Goal: Task Accomplishment & Management: Use online tool/utility

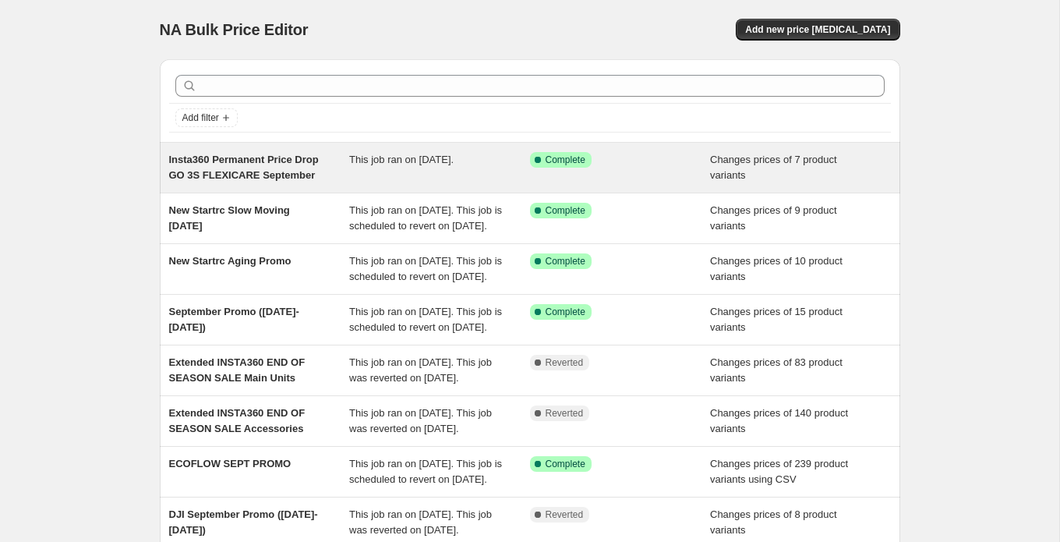
click at [426, 178] on div "This job ran on [DATE]." at bounding box center [439, 167] width 181 height 31
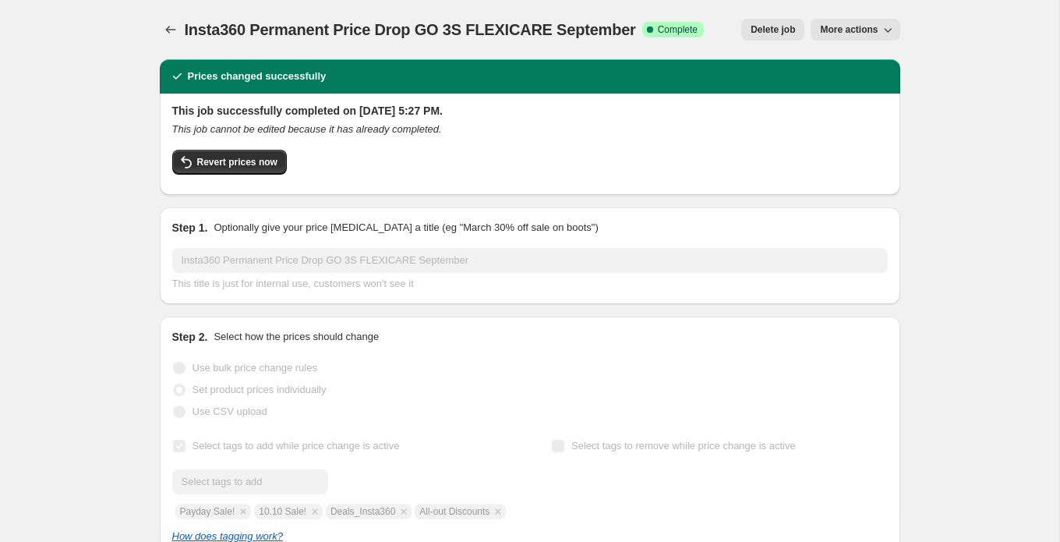
click at [204, 31] on span "Insta360 Permanent Price Drop GO 3S FLEXICARE September" at bounding box center [410, 29] width 451 height 17
click at [865, 33] on span "More actions" at bounding box center [849, 29] width 58 height 12
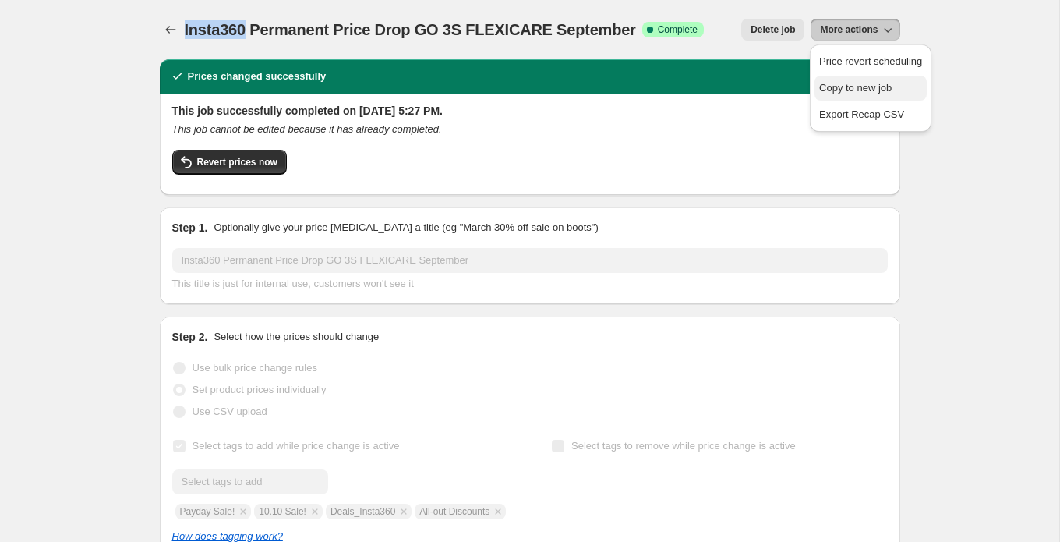
click at [858, 87] on span "Copy to new job" at bounding box center [855, 88] width 73 height 12
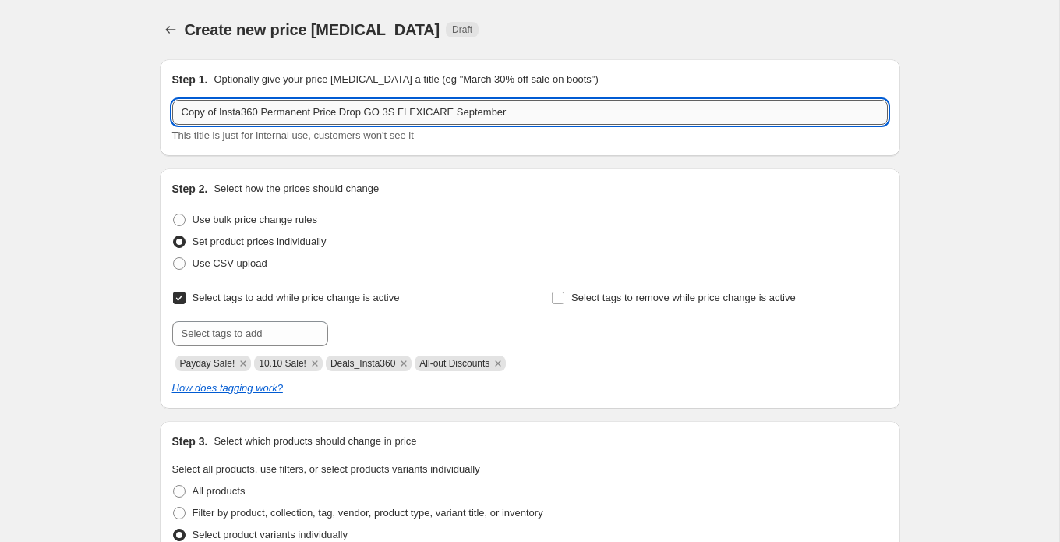
click at [288, 108] on input "Copy of Insta360 Permanent Price Drop GO 3S FLEXICARE September" at bounding box center [530, 112] width 716 height 25
click at [220, 108] on input "Copy of Insta360 Permanent Price Drop GO 3S FLEXICARE September" at bounding box center [530, 112] width 716 height 25
click at [331, 111] on input "Insta360 Permanent Price Drop GO 3S FLEXICARE September" at bounding box center [530, 112] width 716 height 25
drag, startPoint x: 333, startPoint y: 111, endPoint x: 426, endPoint y: 115, distance: 92.8
click at [426, 115] on input "Insta360 Permanent Price Drop GO 3S FLEXICARE September" at bounding box center [530, 112] width 716 height 25
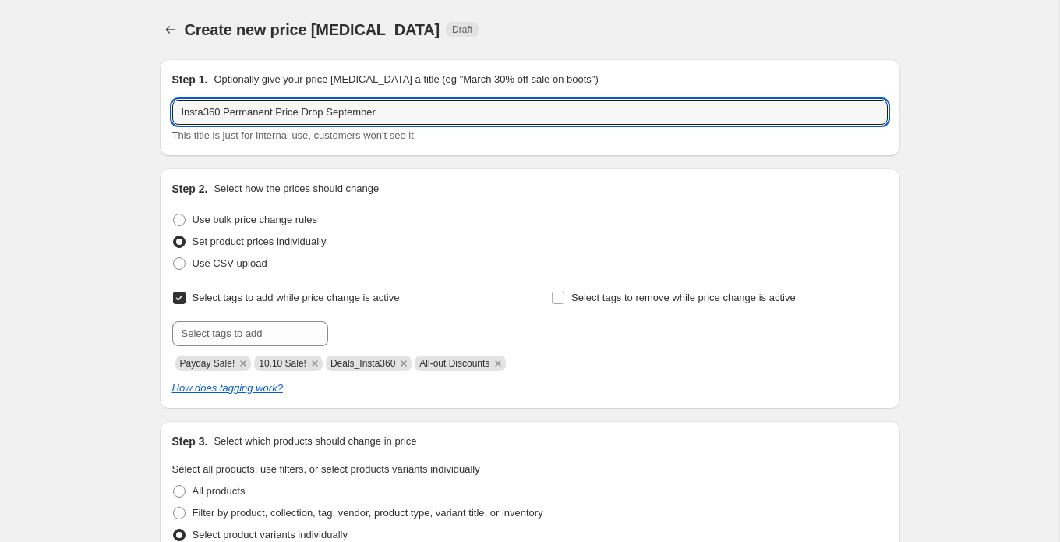
type input "Insta360 Permanent Price Drop September"
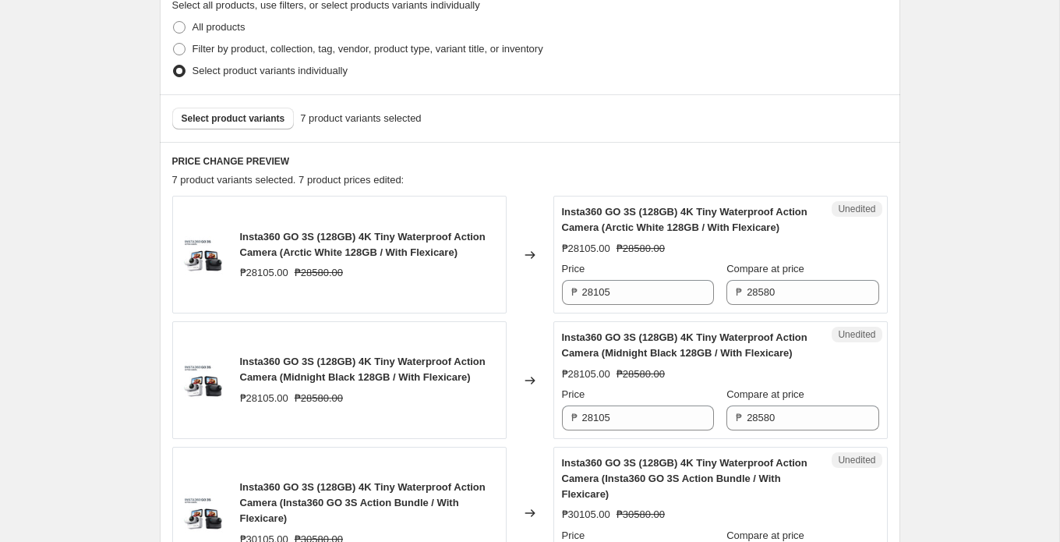
scroll to position [469, 0]
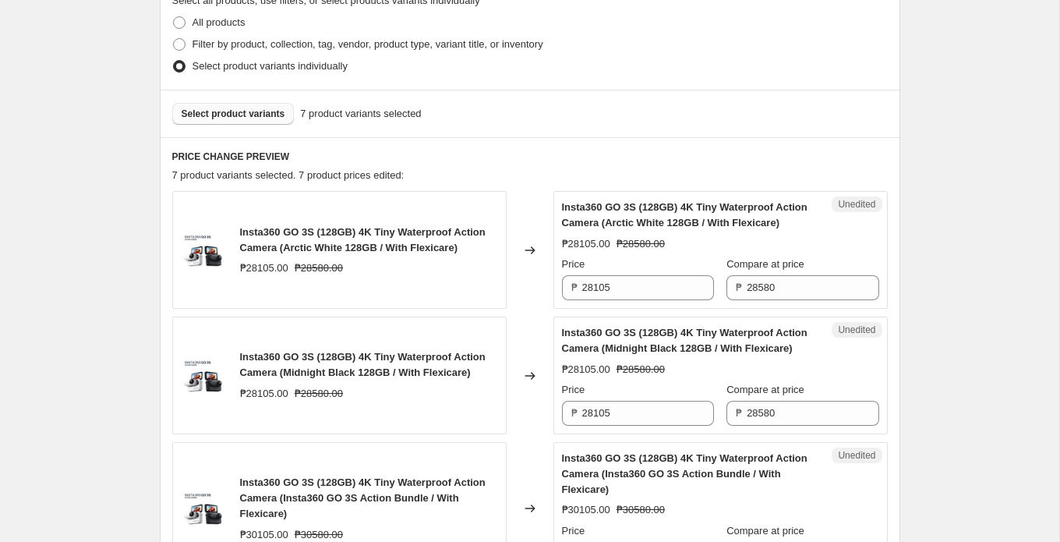
click at [228, 120] on span "Select product variants" at bounding box center [234, 114] width 104 height 12
click at [256, 125] on button "Select product variants" at bounding box center [233, 114] width 122 height 22
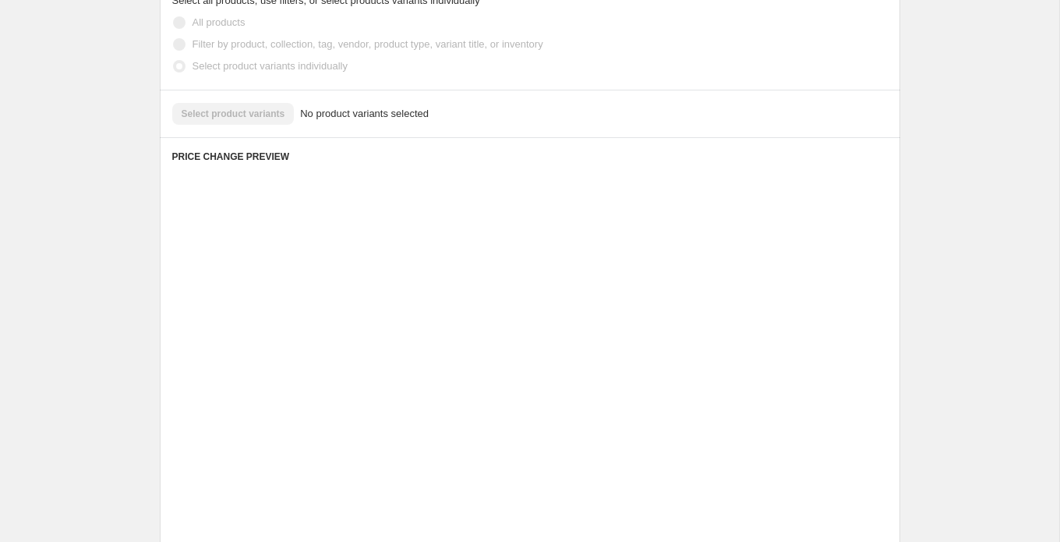
scroll to position [380, 0]
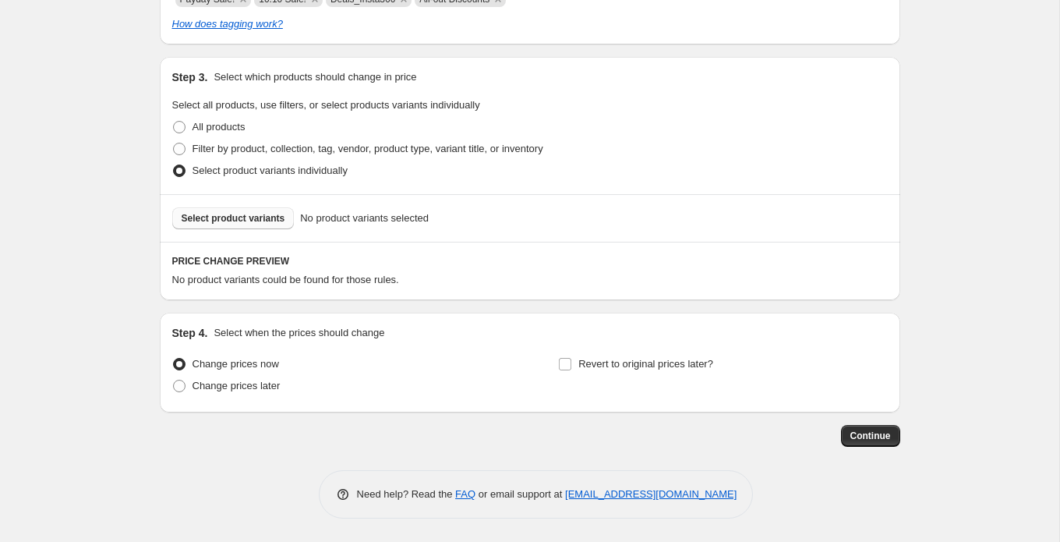
click at [250, 223] on span "Select product variants" at bounding box center [234, 218] width 104 height 12
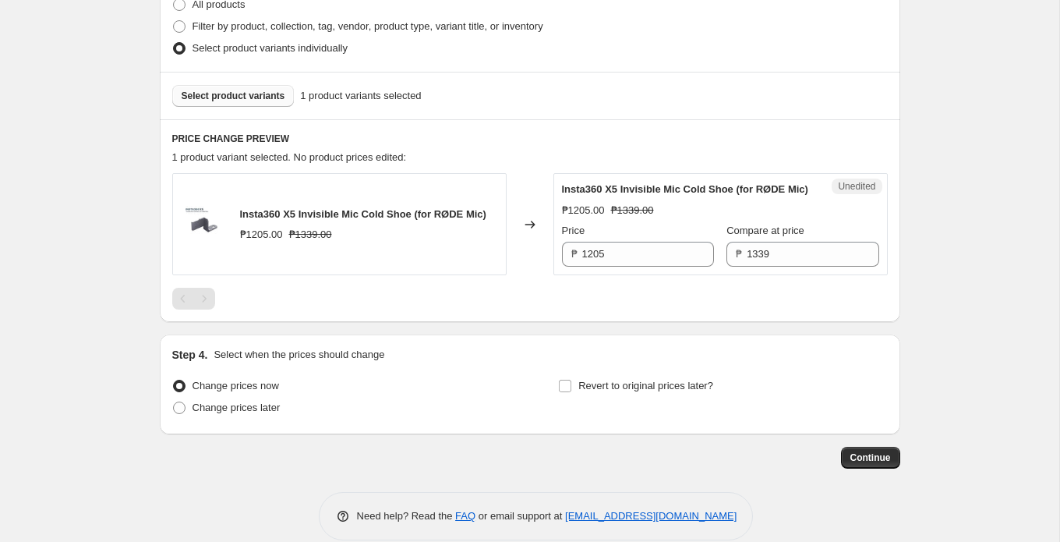
scroll to position [539, 0]
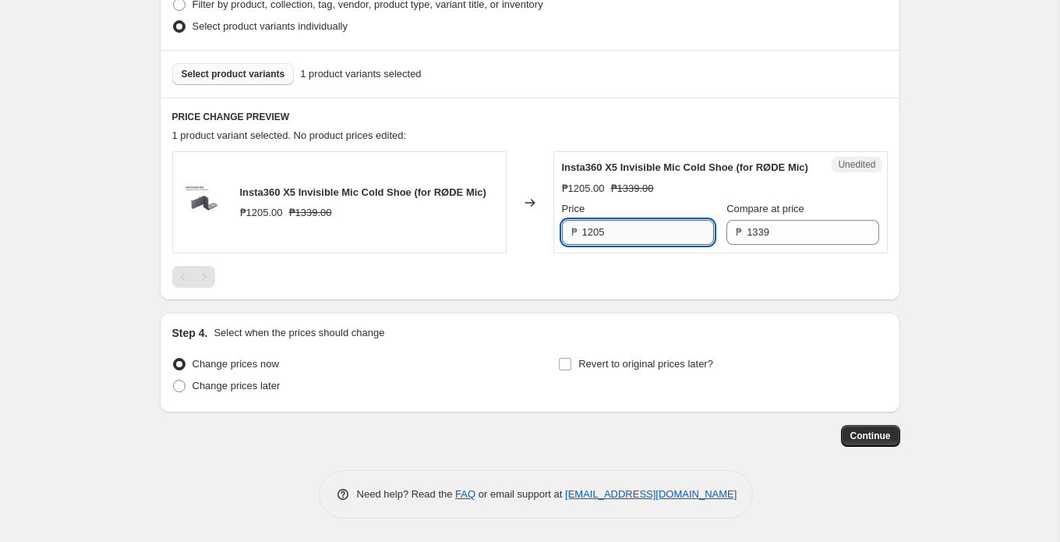
click at [630, 231] on input "1205" at bounding box center [648, 232] width 132 height 25
paste input "93"
type input "935"
click at [543, 255] on div "Insta360 X5 Invisible Mic Cold Shoe (for RØDE Mic) ₱1205.00 ₱1339.00 Changed to…" at bounding box center [530, 219] width 716 height 136
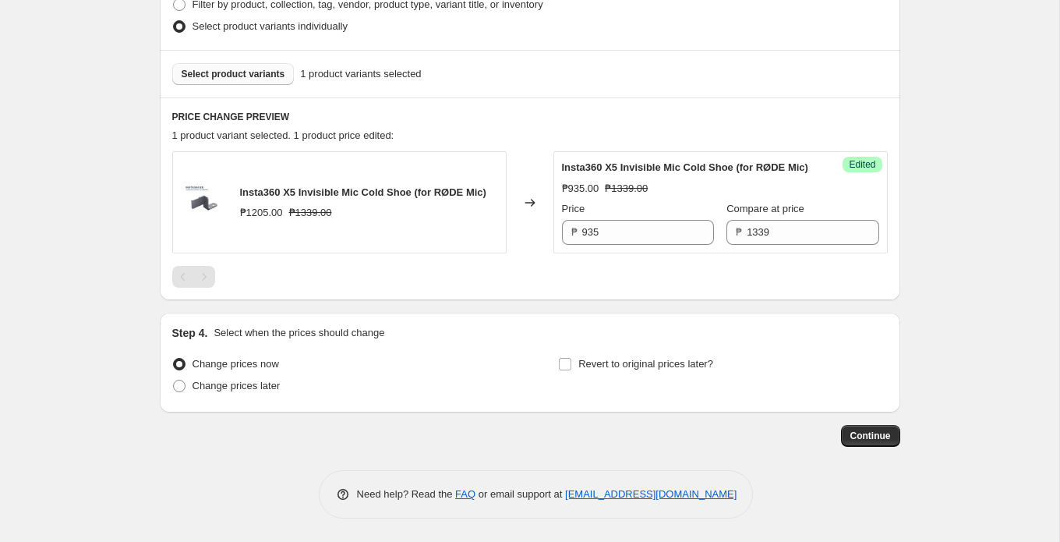
click at [261, 68] on span "Select product variants" at bounding box center [234, 74] width 104 height 12
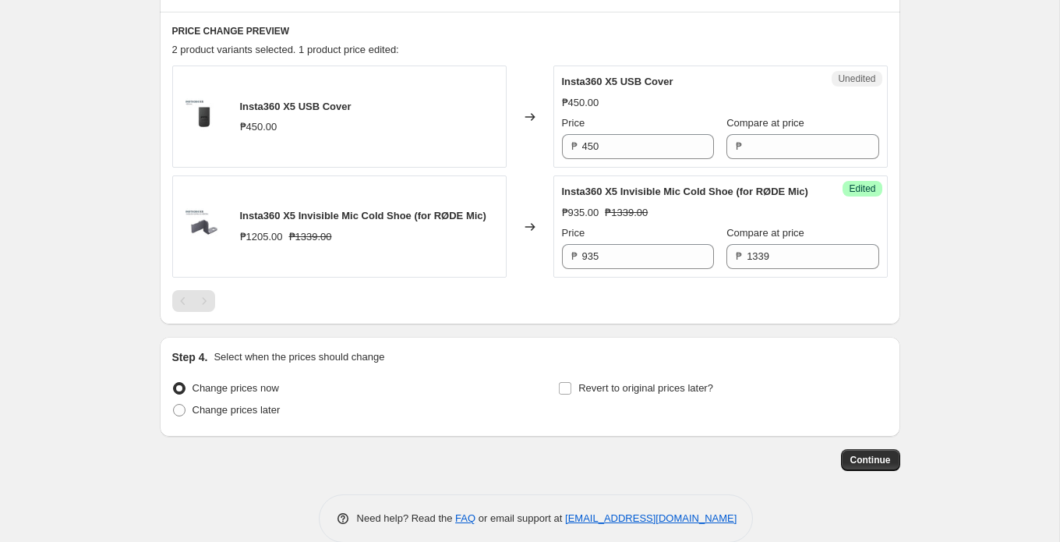
scroll to position [596, 0]
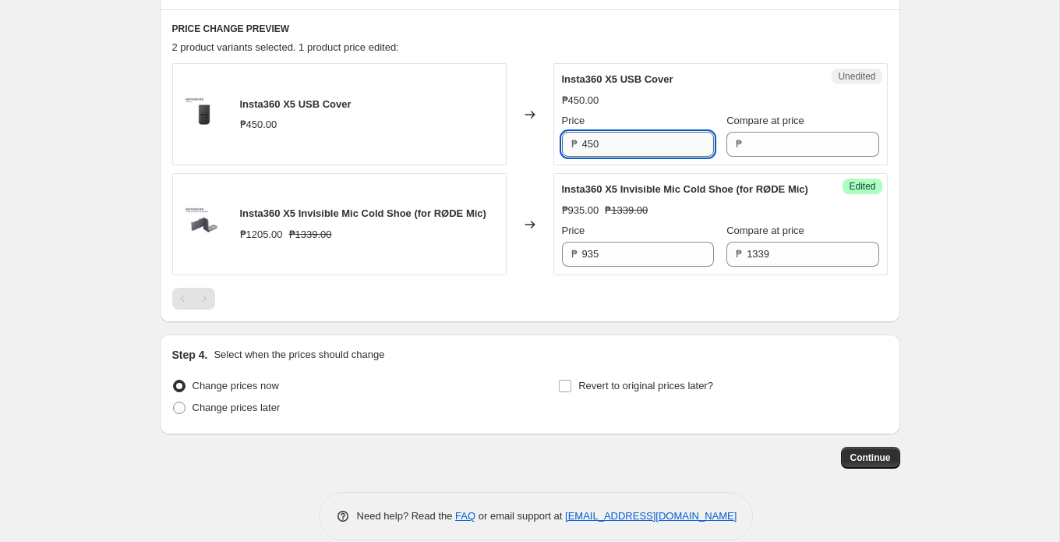
click at [642, 157] on input "450" at bounding box center [648, 144] width 132 height 25
click at [729, 150] on div "₱" at bounding box center [803, 144] width 152 height 25
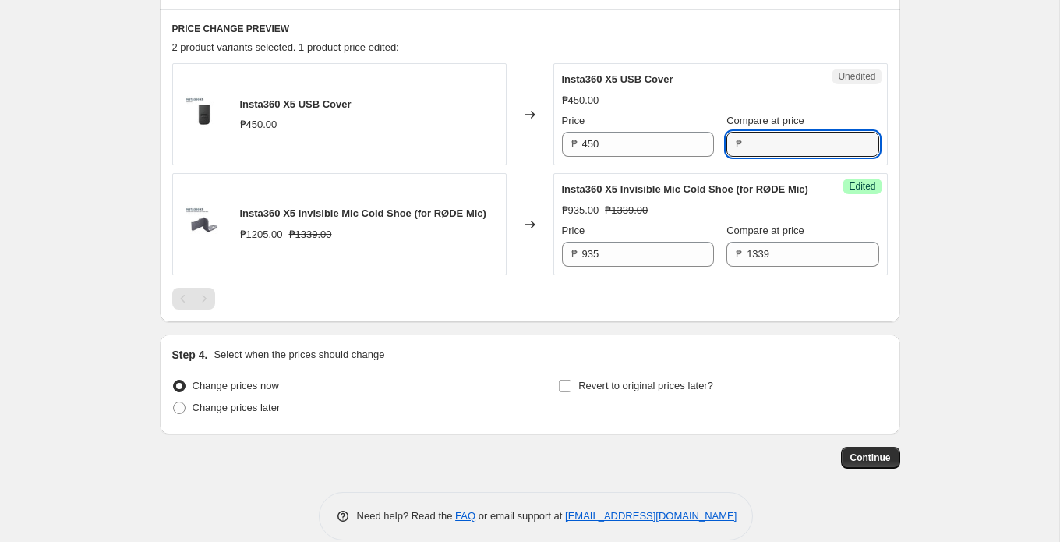
paste input "450"
type input "450"
click at [613, 157] on input "450" at bounding box center [648, 144] width 132 height 25
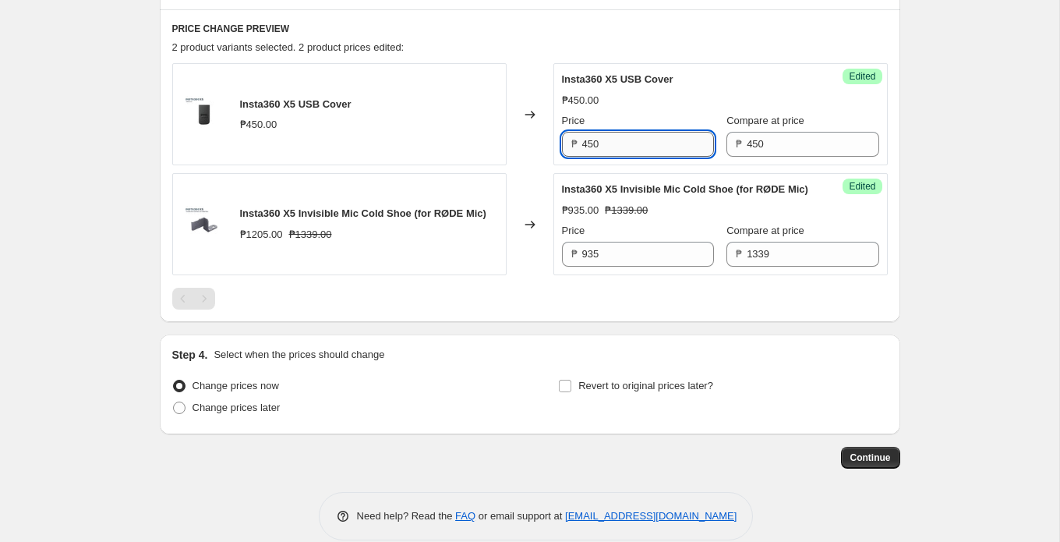
click at [613, 157] on input "450" at bounding box center [648, 144] width 132 height 25
paste input "315"
type input "315"
click at [528, 165] on div "Changed to" at bounding box center [530, 114] width 47 height 102
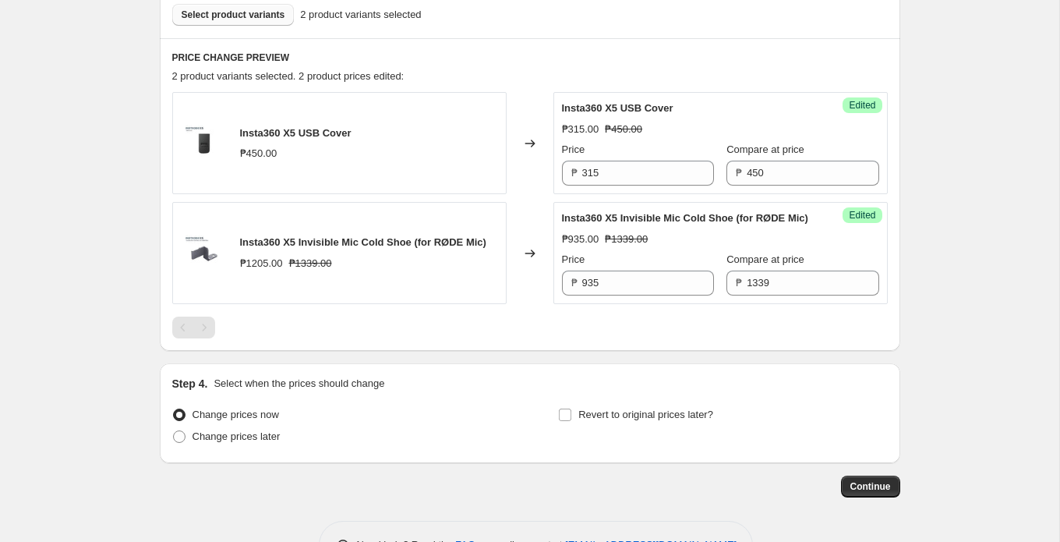
scroll to position [538, 0]
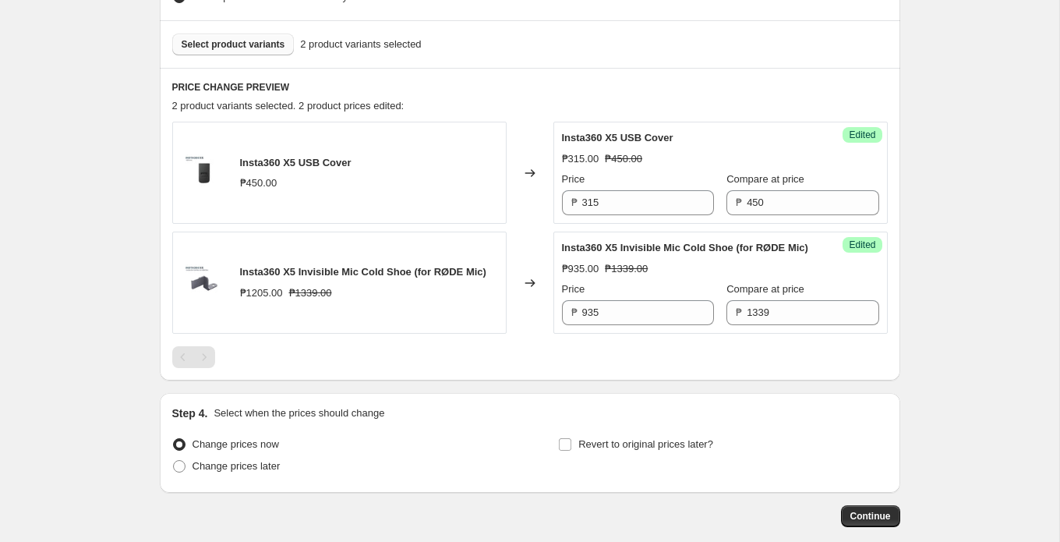
click at [274, 51] on span "Select product variants" at bounding box center [234, 44] width 104 height 12
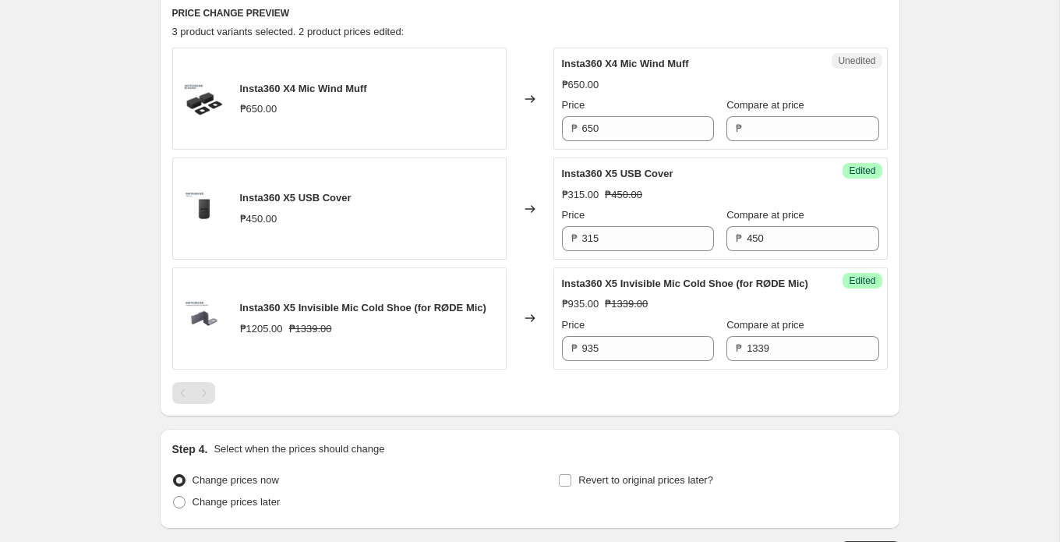
scroll to position [644, 0]
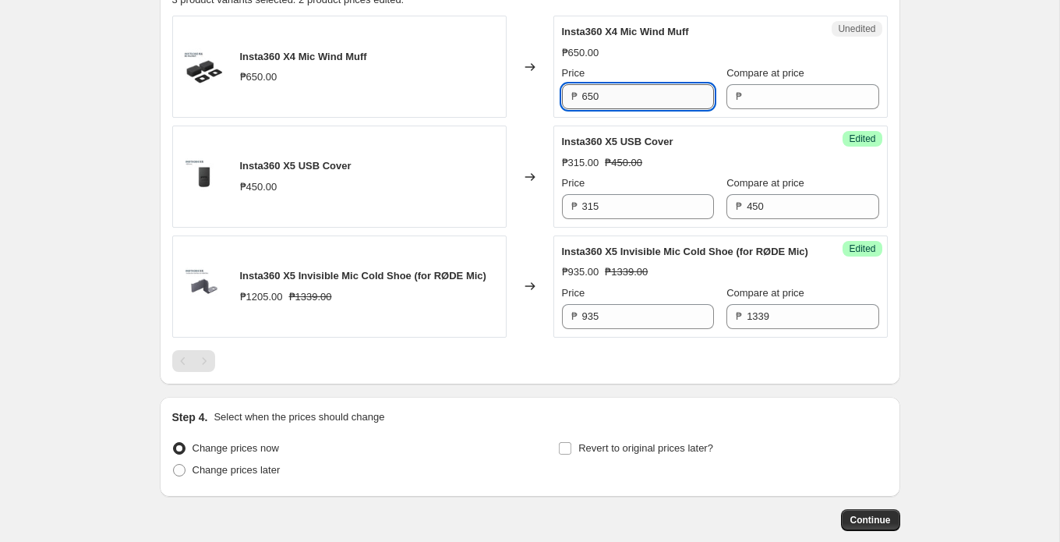
click at [654, 109] on input "650" at bounding box center [648, 96] width 132 height 25
click at [766, 108] on input "Compare at price" at bounding box center [813, 96] width 132 height 25
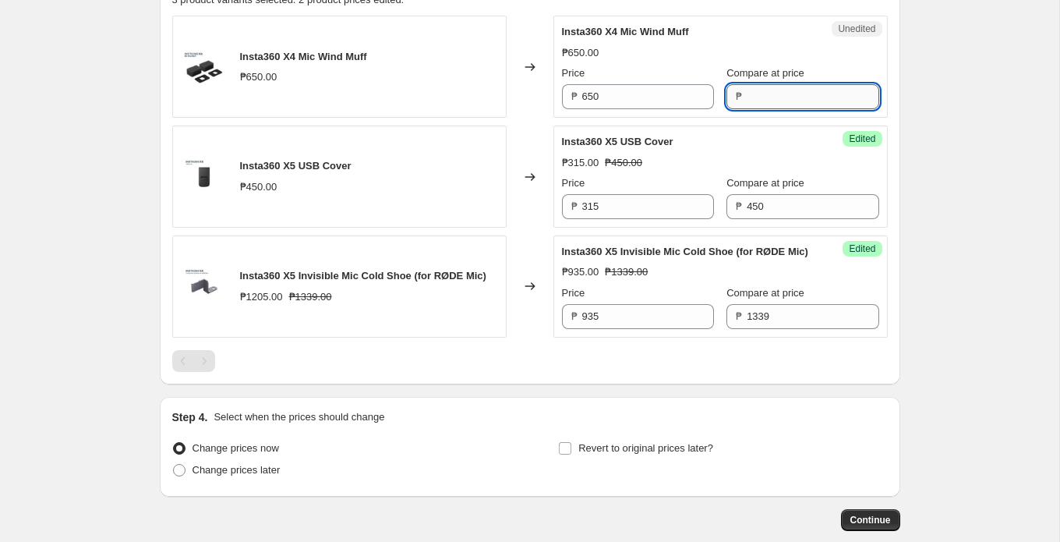
paste input "650"
type input "650"
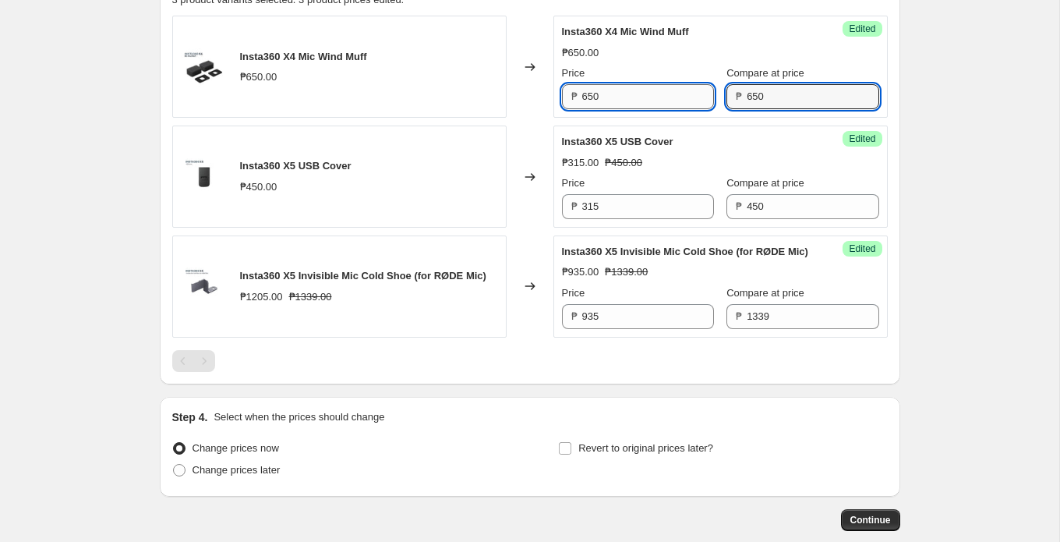
click at [610, 109] on input "650" at bounding box center [648, 96] width 132 height 25
paste input "455"
type input "455"
click at [544, 118] on div "Changed to" at bounding box center [530, 67] width 47 height 102
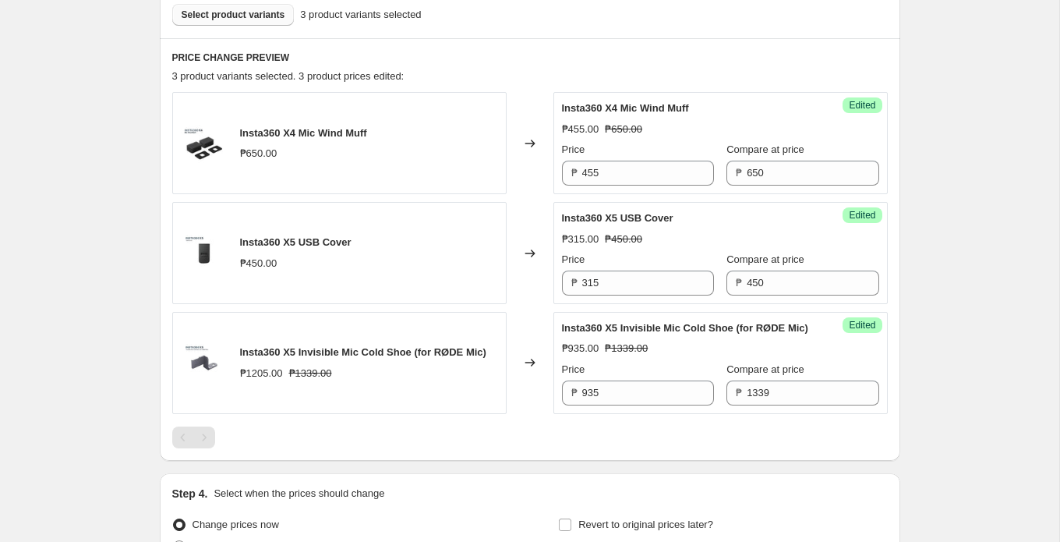
scroll to position [547, 0]
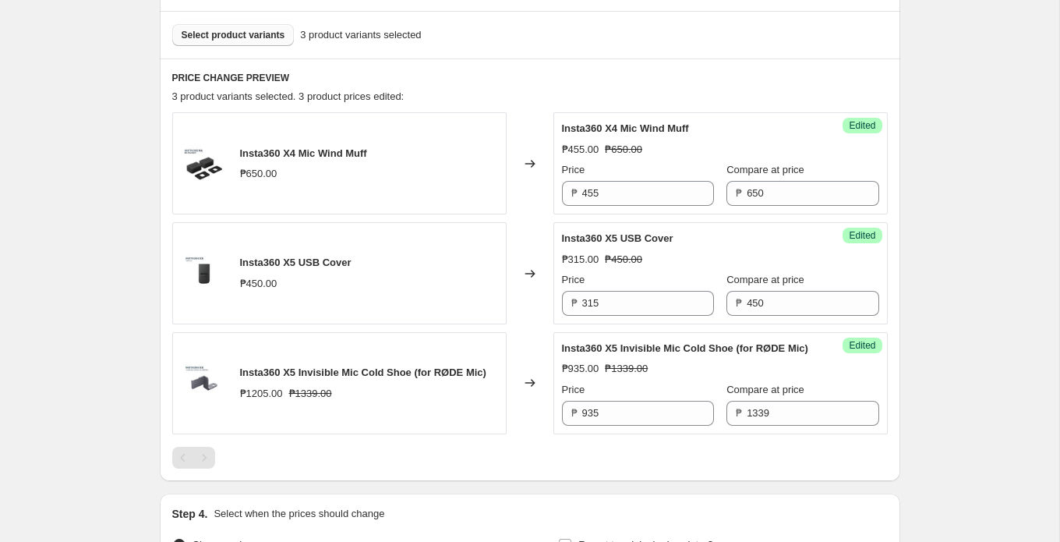
click at [225, 42] on button "Select product variants" at bounding box center [233, 35] width 122 height 22
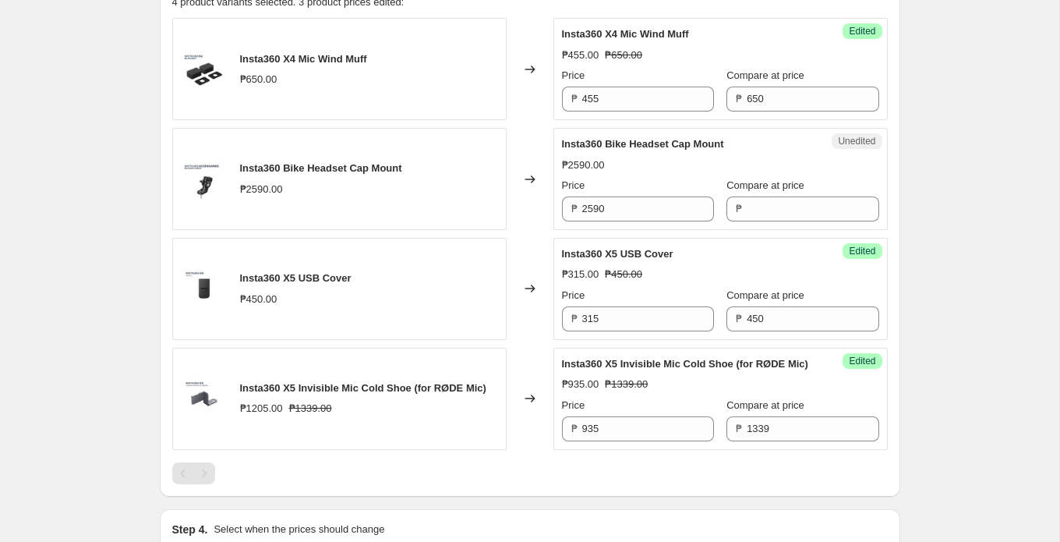
scroll to position [670, 0]
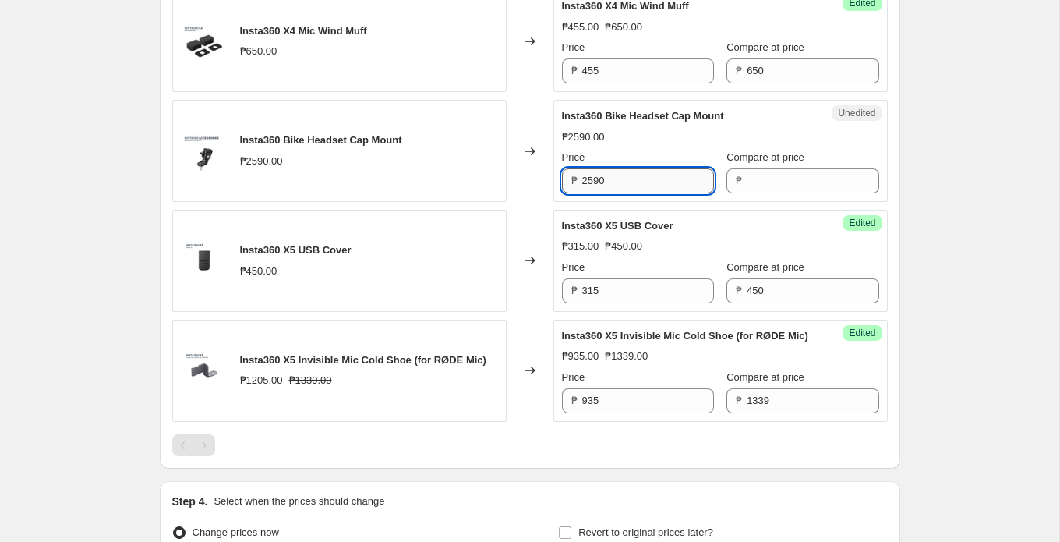
click at [617, 193] on input "2590" at bounding box center [648, 180] width 132 height 25
click at [782, 193] on input "Compare at price" at bounding box center [813, 180] width 132 height 25
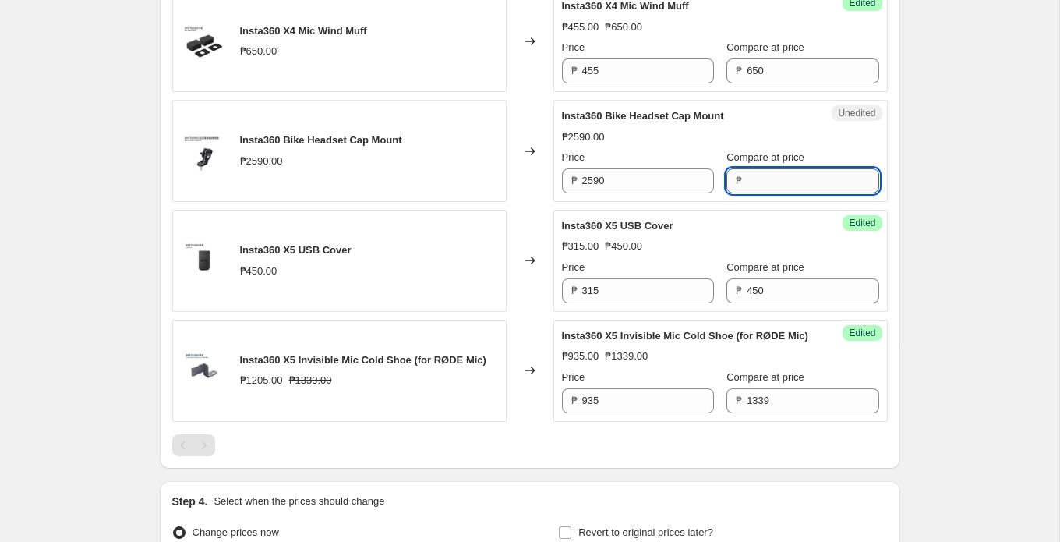
paste input "2590"
type input "2590"
click at [642, 193] on input "2590" at bounding box center [648, 180] width 132 height 25
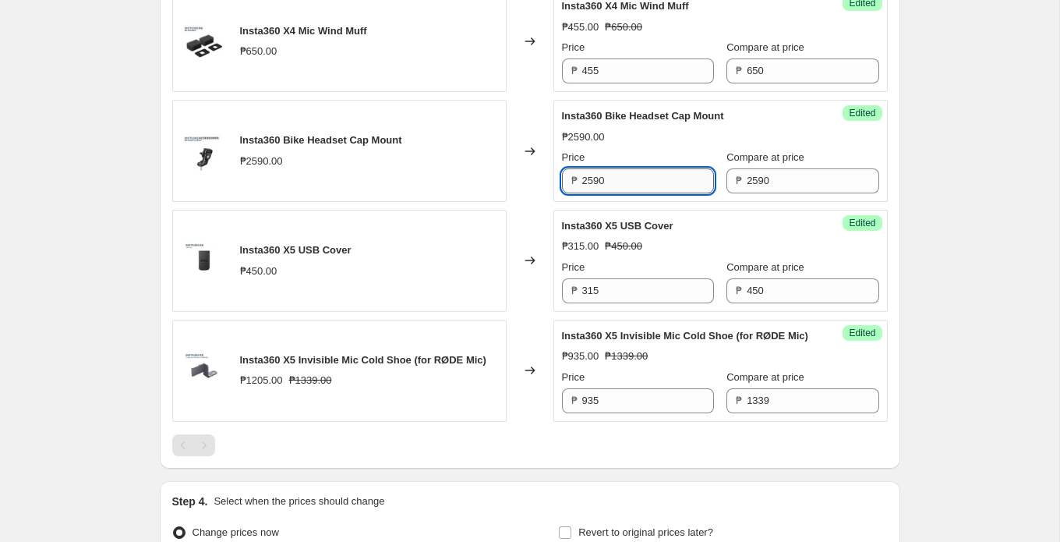
click at [642, 193] on input "2590" at bounding box center [648, 180] width 132 height 25
paste input "1,815"
click at [543, 193] on div "Changed to" at bounding box center [530, 151] width 47 height 102
click at [633, 193] on input "2590" at bounding box center [648, 180] width 132 height 25
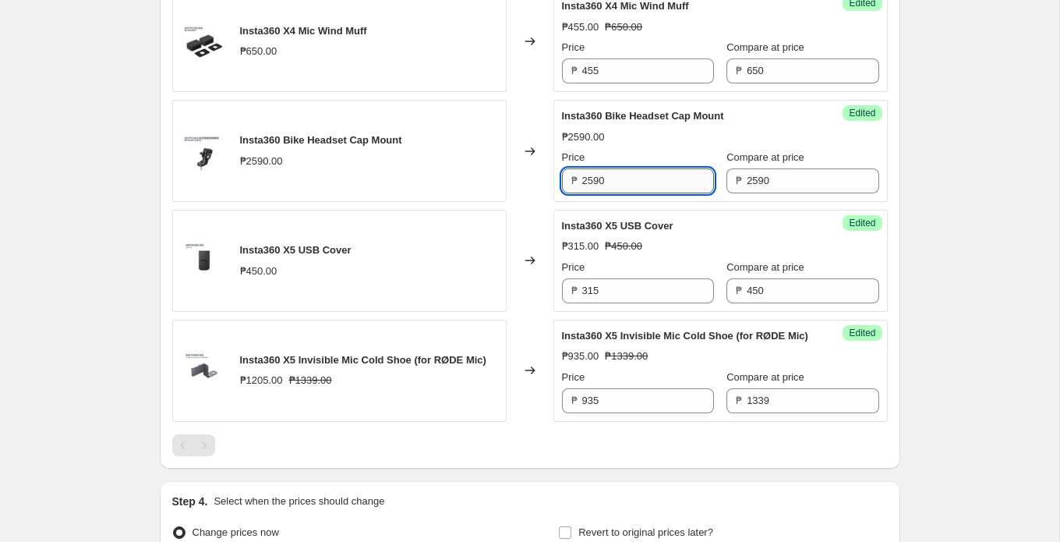
paste input "1,815"
click at [589, 193] on input "1,815" at bounding box center [648, 180] width 132 height 25
type input "1815"
click at [540, 200] on div "Changed to" at bounding box center [530, 151] width 47 height 102
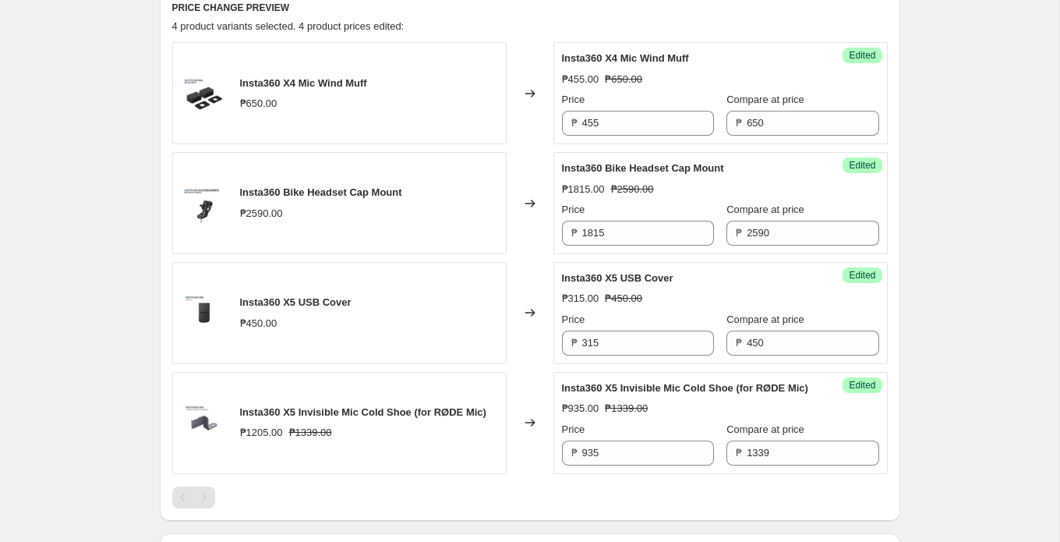
scroll to position [592, 0]
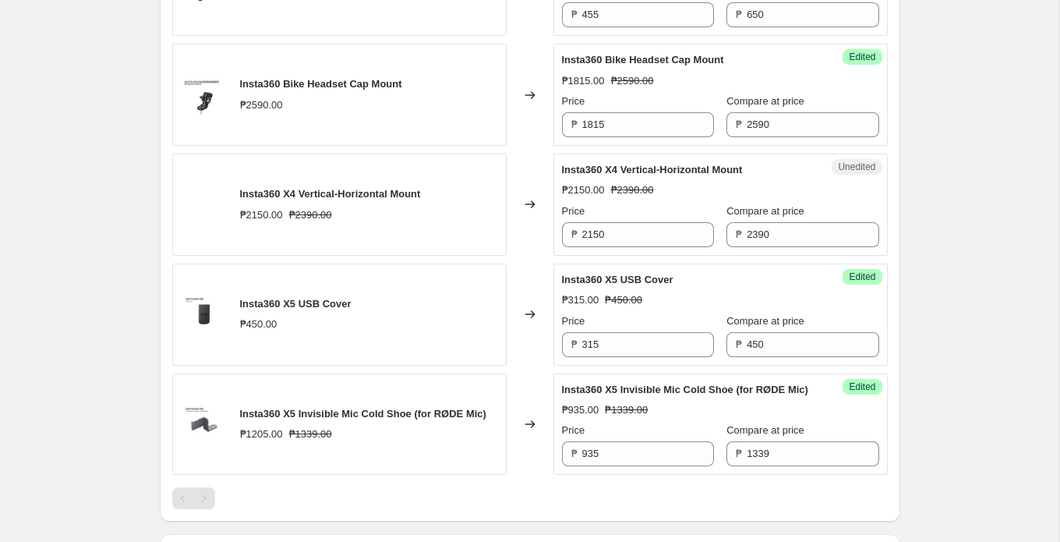
scroll to position [743, 0]
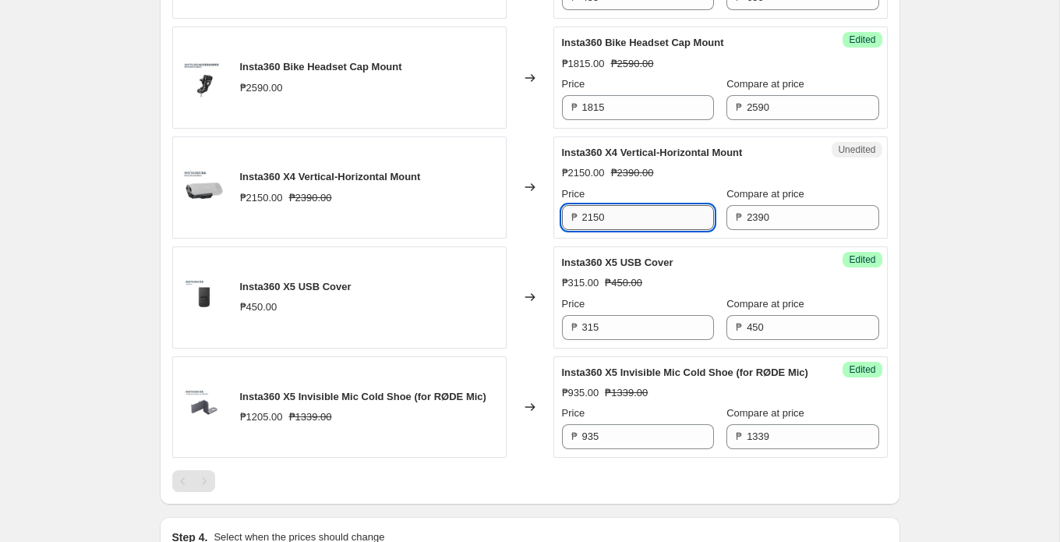
click at [639, 226] on input "2150" at bounding box center [648, 217] width 132 height 25
paste input "1675"
type input "1675"
click at [517, 232] on div "Changed to" at bounding box center [530, 187] width 47 height 102
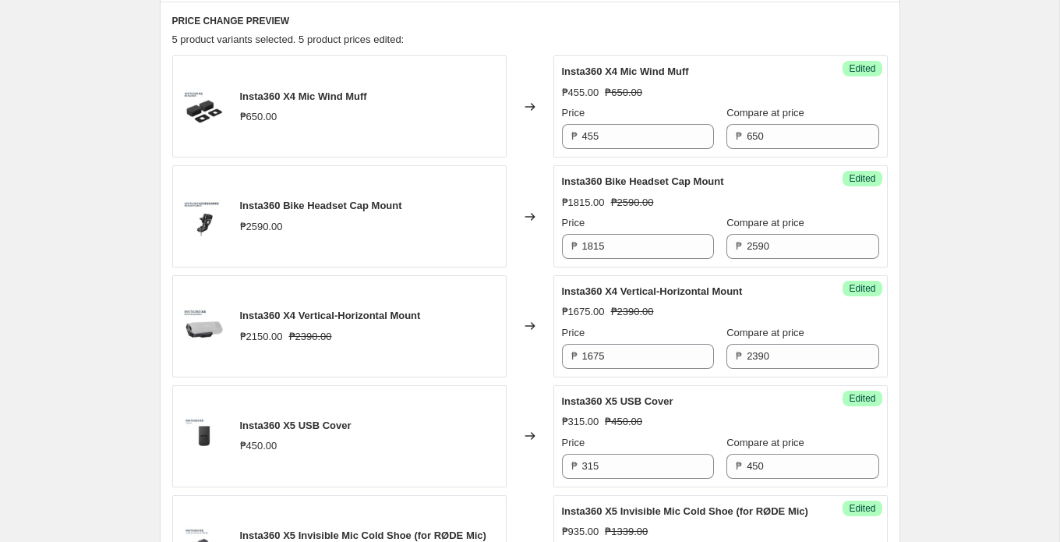
scroll to position [594, 0]
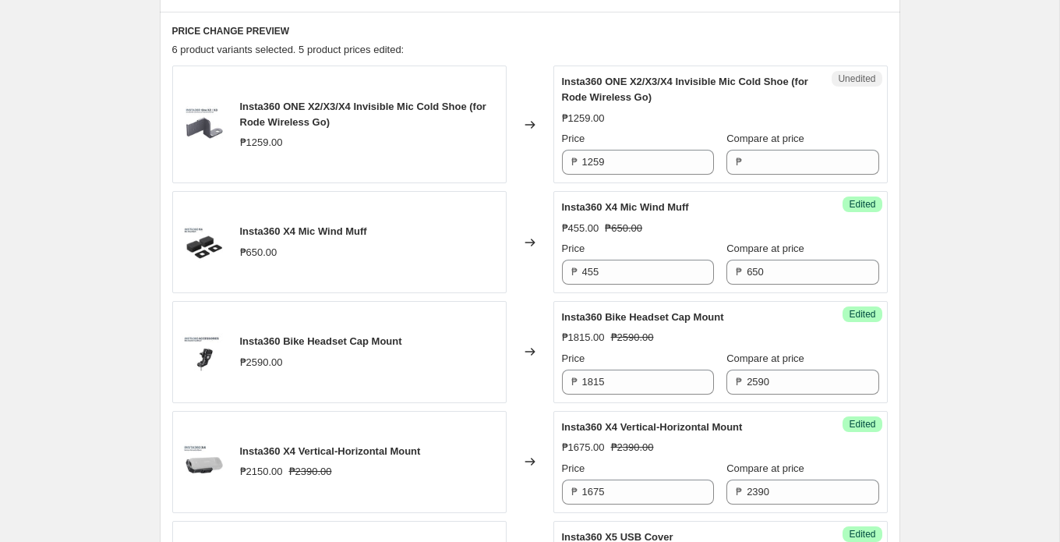
scroll to position [618, 0]
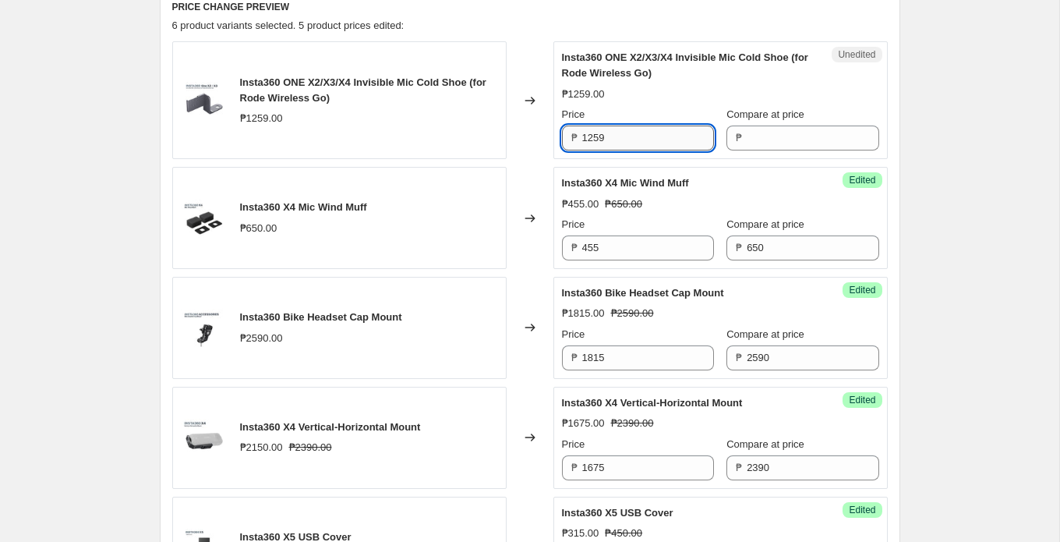
click at [625, 150] on input "1259" at bounding box center [648, 138] width 132 height 25
click at [789, 150] on input "Compare at price" at bounding box center [813, 138] width 132 height 25
paste input "1259"
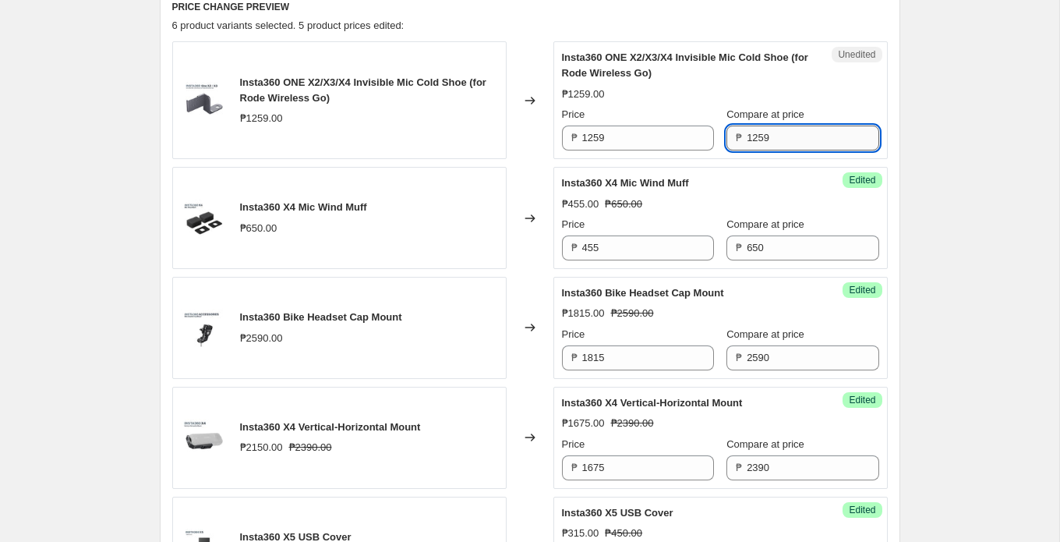
type input "1259"
click at [617, 150] on input "1259" at bounding box center [648, 138] width 132 height 25
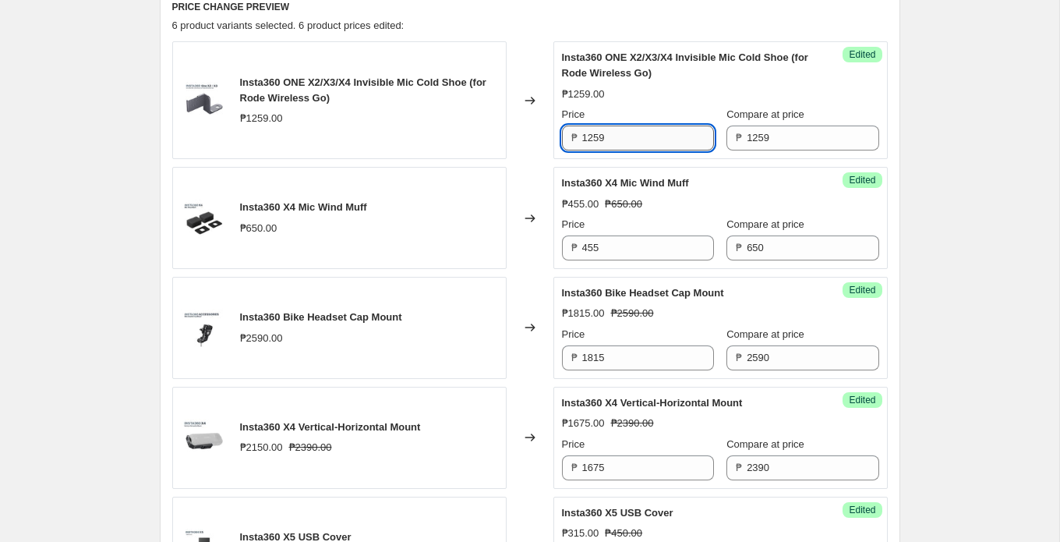
click at [617, 150] on input "1259" at bounding box center [648, 138] width 132 height 25
paste input "880"
type input "880"
click at [526, 144] on div "Changed to" at bounding box center [530, 100] width 47 height 118
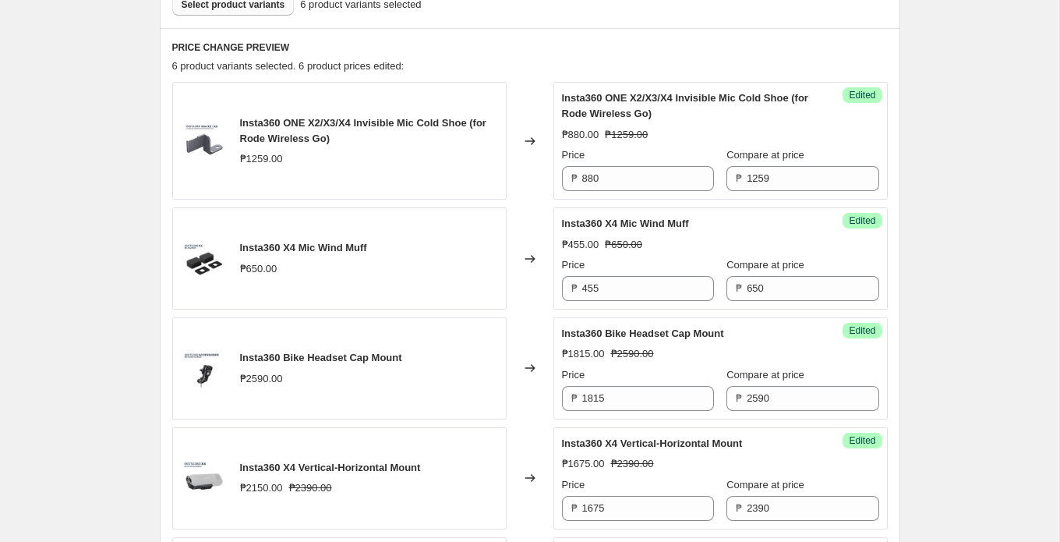
scroll to position [546, 0]
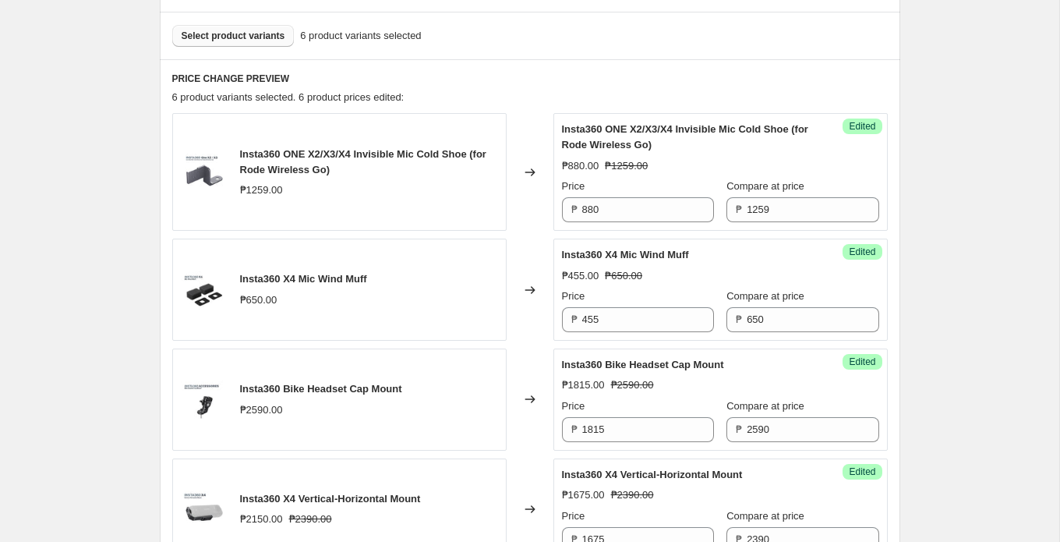
click at [266, 47] on button "Select product variants" at bounding box center [233, 36] width 122 height 22
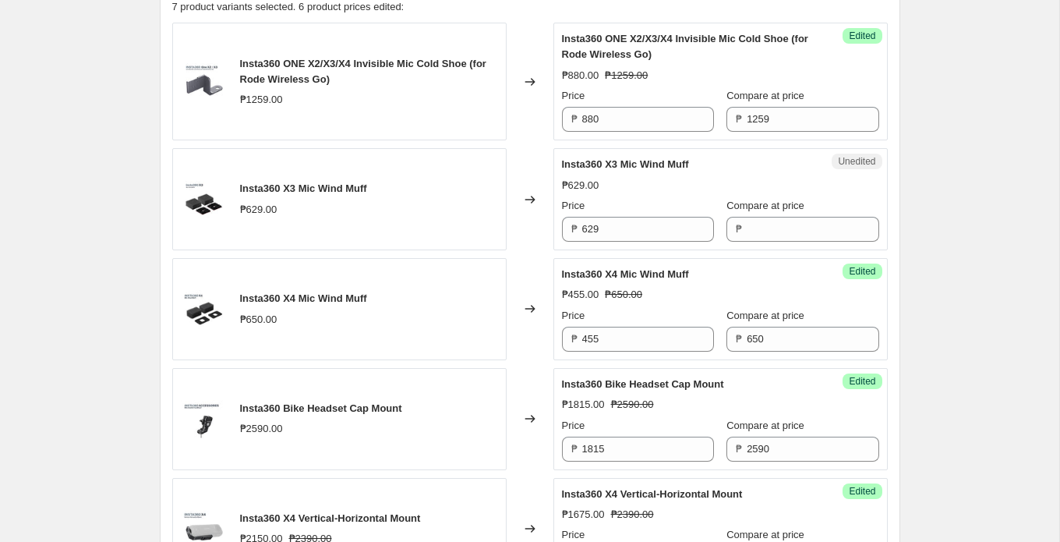
scroll to position [653, 0]
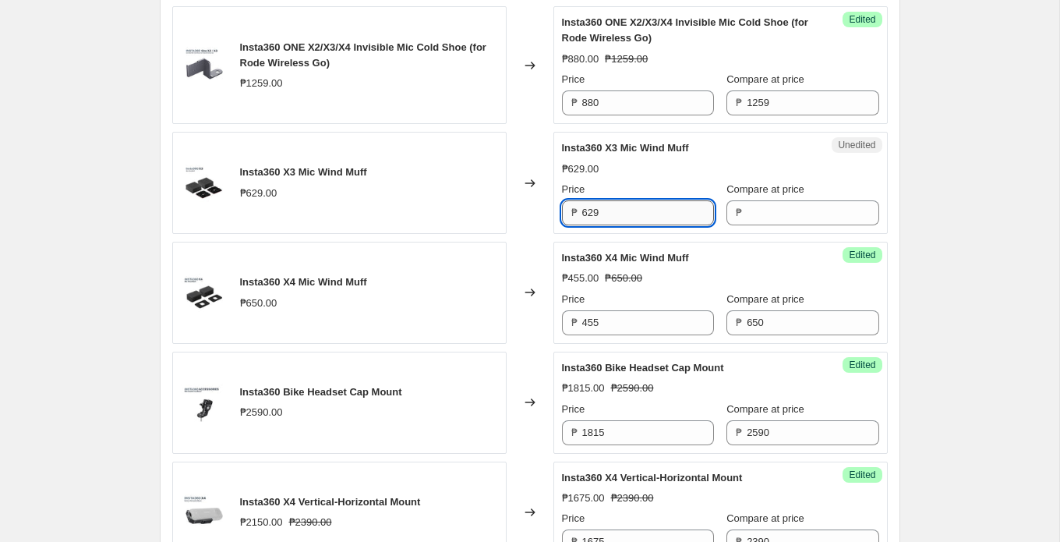
click at [645, 225] on input "629" at bounding box center [648, 212] width 132 height 25
click at [747, 225] on input "Compare at price" at bounding box center [813, 212] width 132 height 25
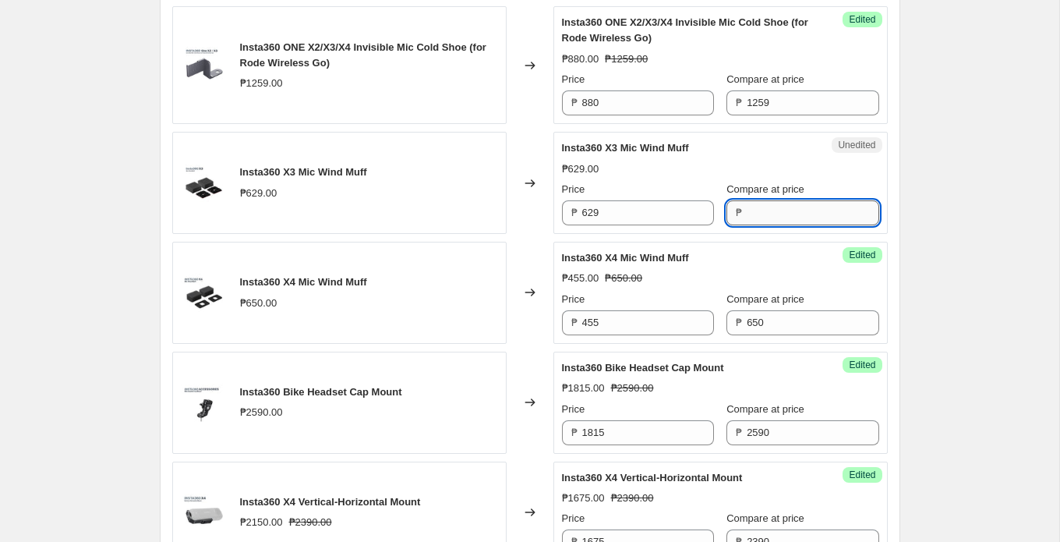
paste input "629"
type input "629"
click at [638, 223] on input "629" at bounding box center [648, 212] width 132 height 25
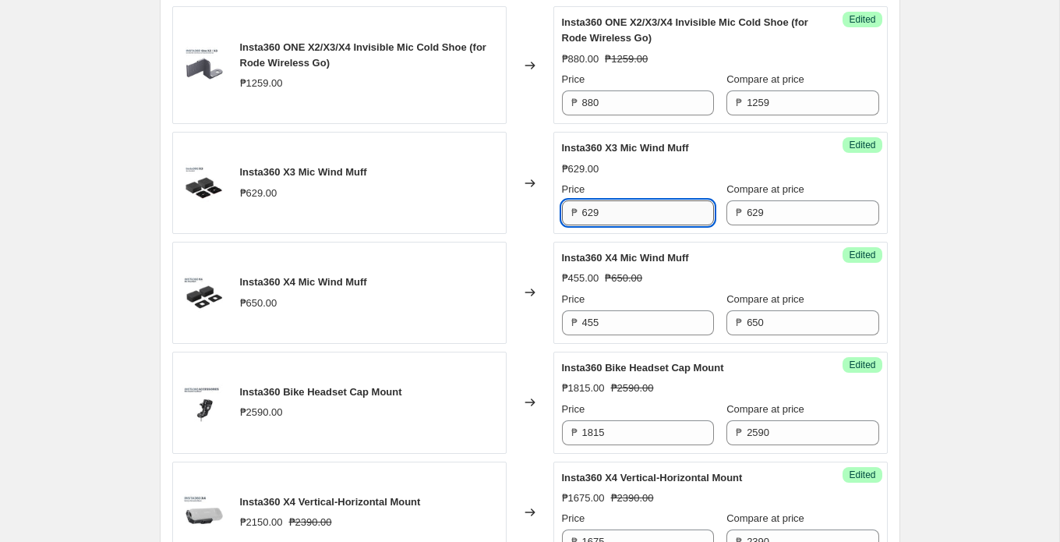
click at [638, 223] on input "629" at bounding box center [648, 212] width 132 height 25
paste input "440"
type input "440"
click at [502, 220] on div "Insta360 X3 Mic Wind Muff ₱629.00" at bounding box center [339, 183] width 334 height 102
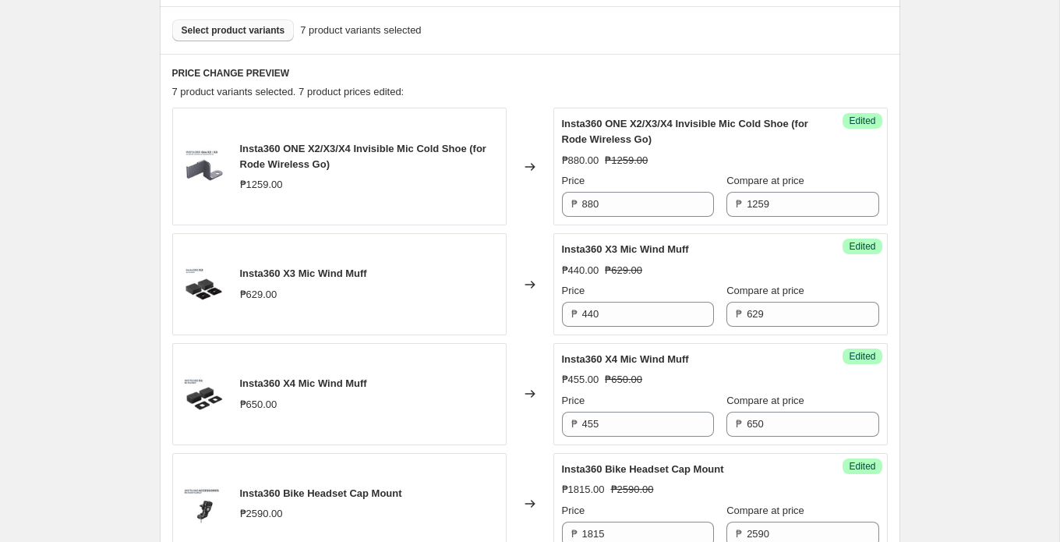
scroll to position [545, 0]
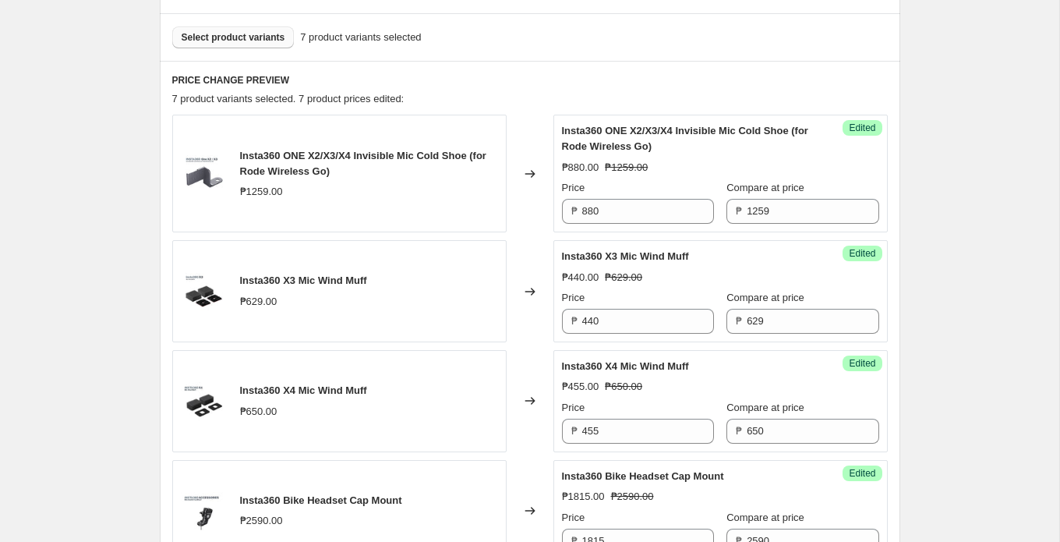
click at [246, 44] on div "Select product variants 7 product variants selected" at bounding box center [530, 37] width 741 height 48
click at [251, 44] on span "Select product variants" at bounding box center [234, 37] width 104 height 12
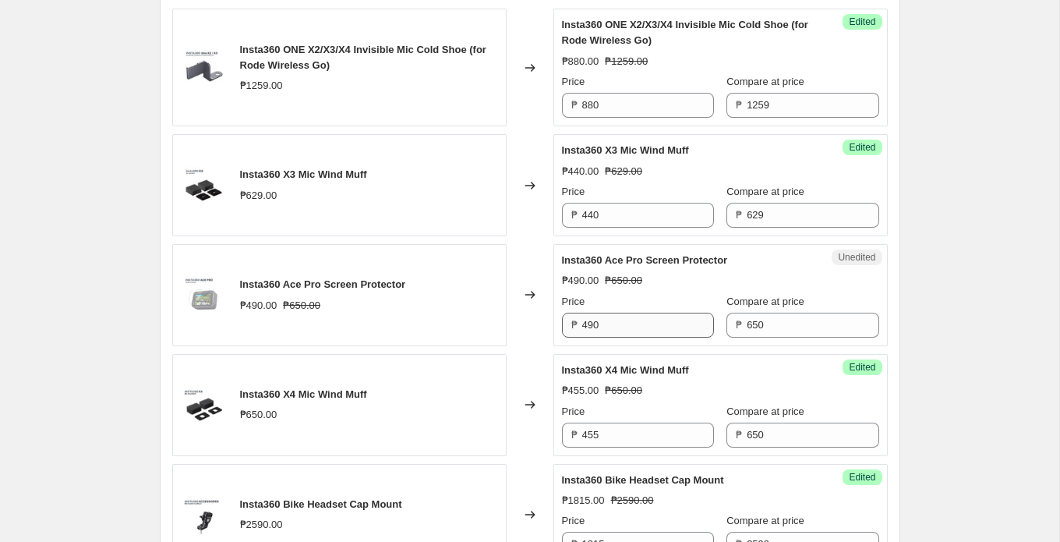
scroll to position [656, 0]
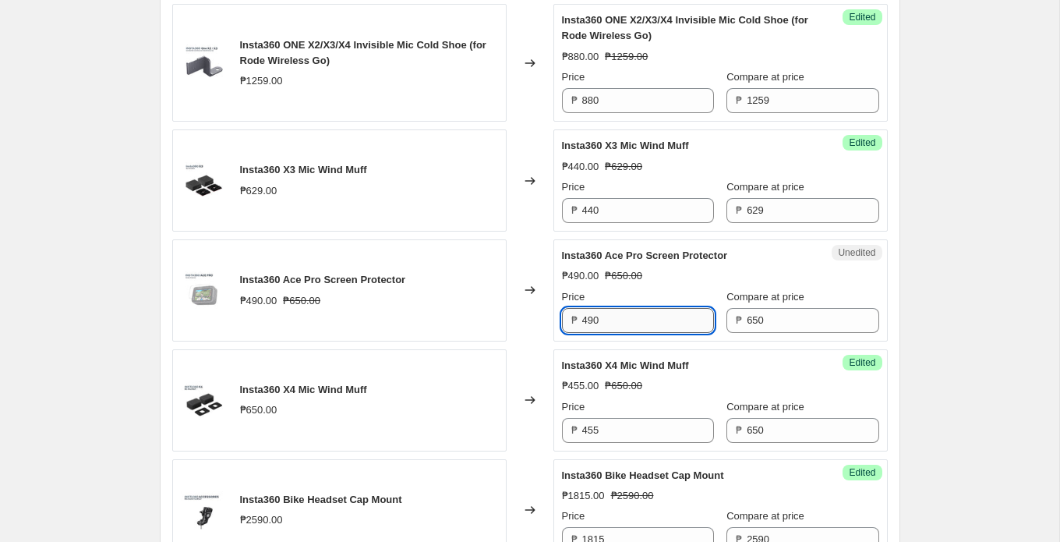
click at [613, 327] on input "490" at bounding box center [648, 320] width 132 height 25
paste input "55"
type input "455"
click at [530, 323] on div "Changed to" at bounding box center [530, 290] width 47 height 102
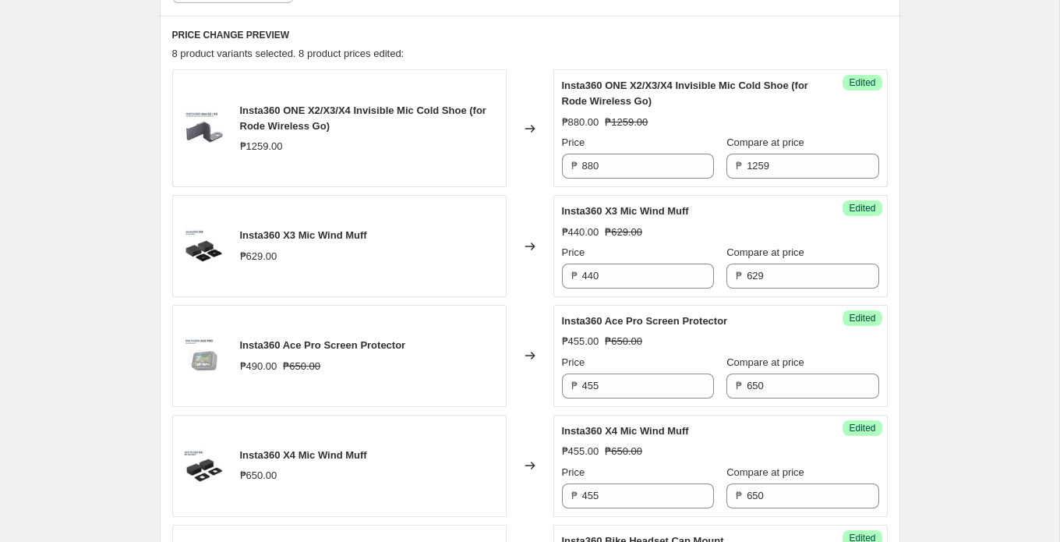
scroll to position [581, 0]
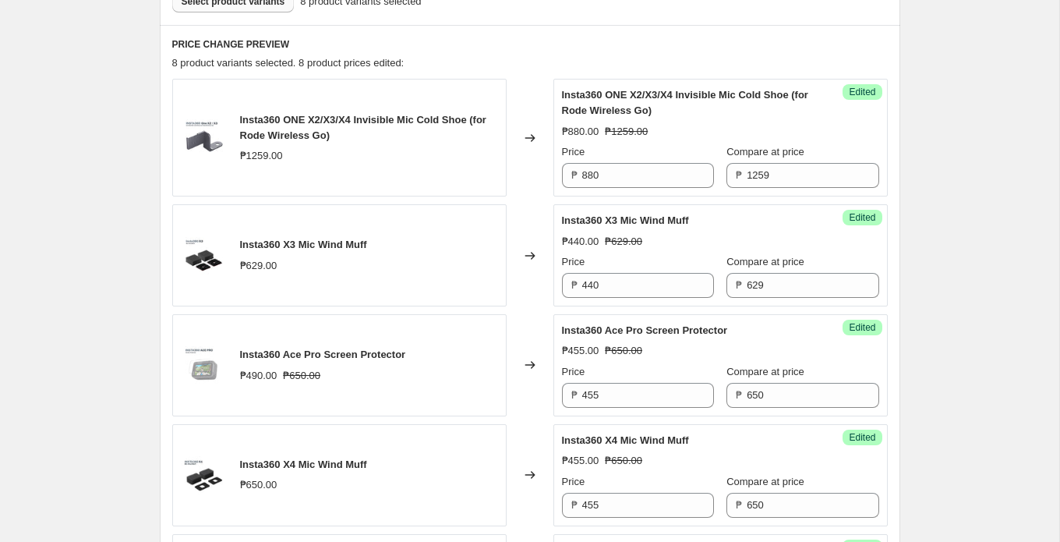
click at [260, 8] on span "Select product variants" at bounding box center [234, 1] width 104 height 12
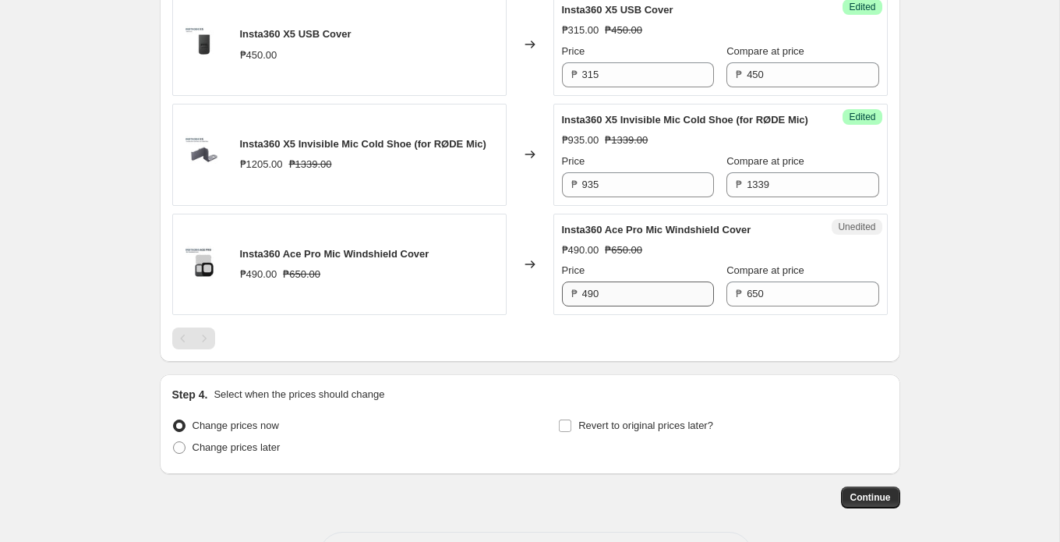
scroll to position [1366, 0]
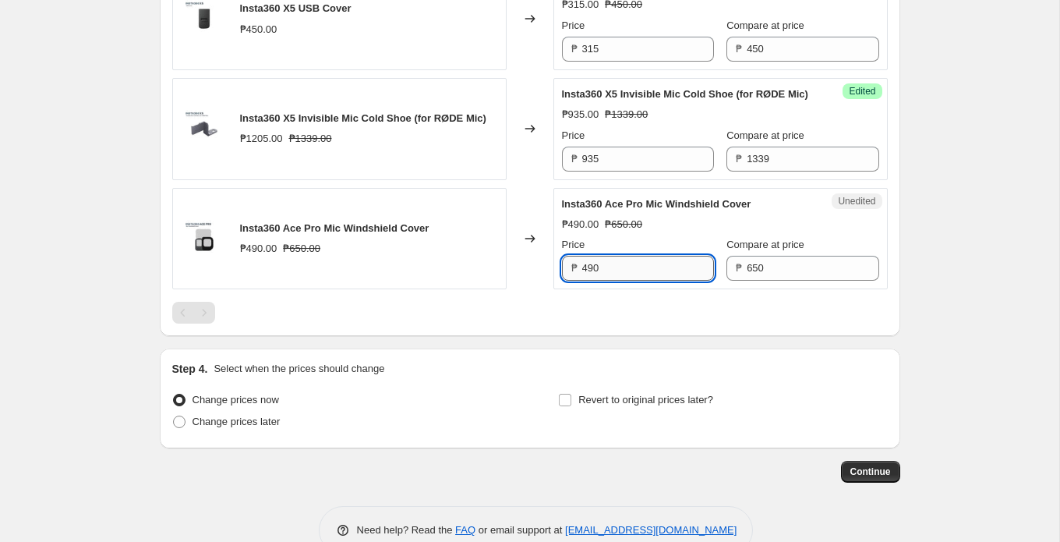
click at [623, 281] on input "490" at bounding box center [648, 268] width 132 height 25
paste input "55"
type input "455"
click at [523, 290] on div "Changed to" at bounding box center [530, 239] width 47 height 102
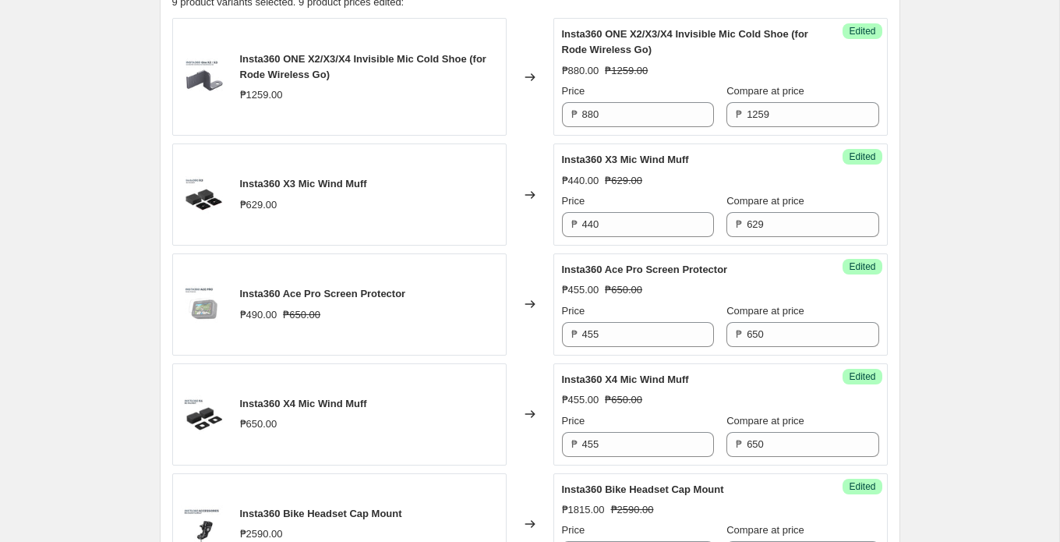
scroll to position [592, 0]
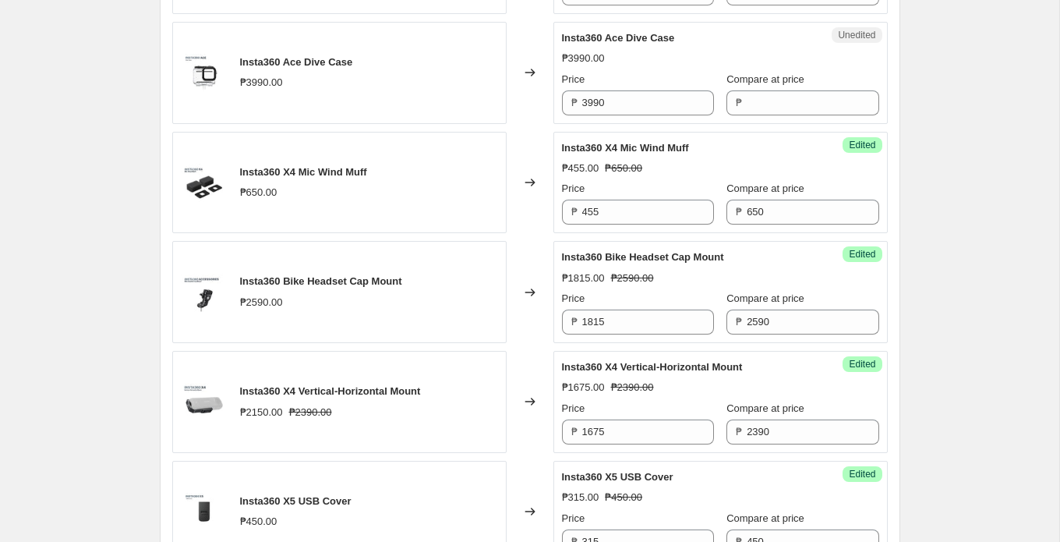
scroll to position [973, 0]
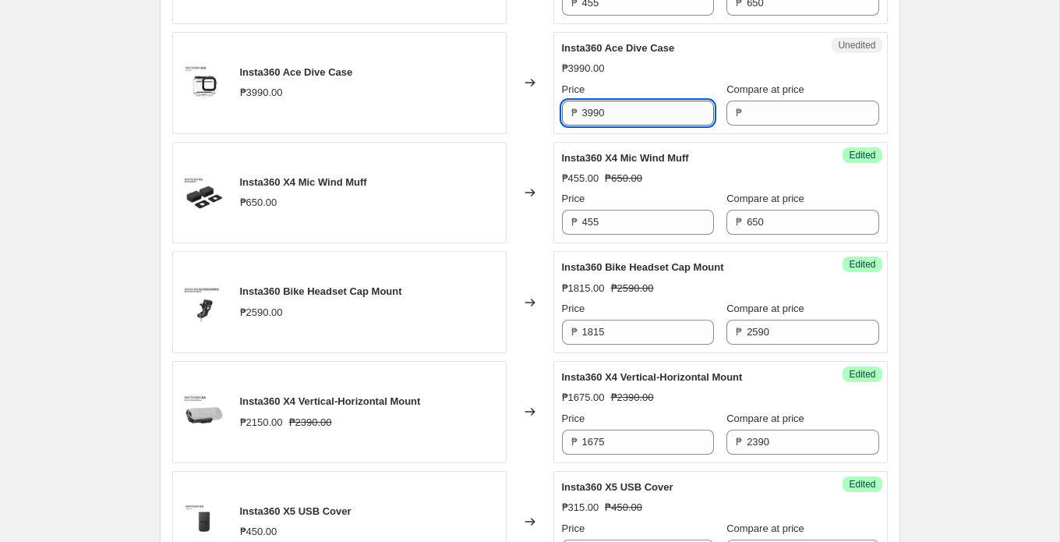
click at [636, 126] on input "3990" at bounding box center [648, 113] width 132 height 25
click at [778, 126] on input "Compare at price" at bounding box center [813, 113] width 132 height 25
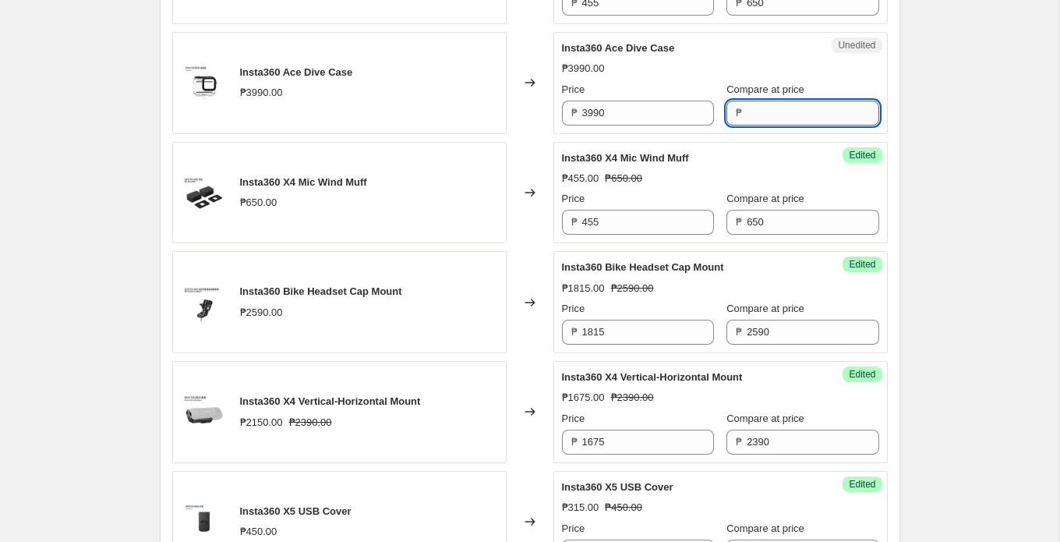
paste input "3990"
type input "3990"
click at [659, 126] on input "3990" at bounding box center [648, 113] width 132 height 25
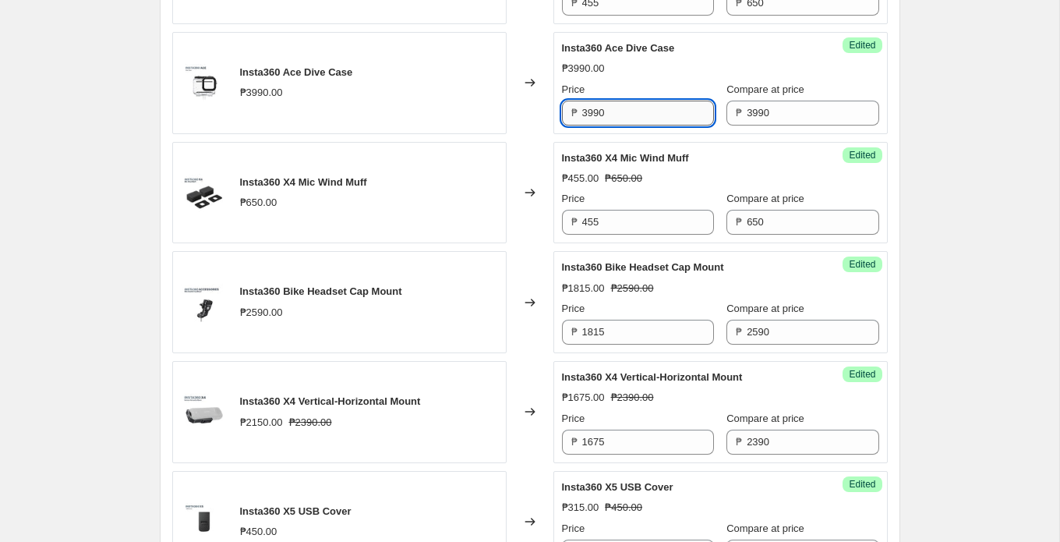
click at [659, 126] on input "3990" at bounding box center [648, 113] width 132 height 25
paste input "2,795"
click at [591, 126] on input "2,795" at bounding box center [648, 113] width 132 height 25
type input "2795"
click at [530, 111] on div "Changed to" at bounding box center [530, 83] width 47 height 102
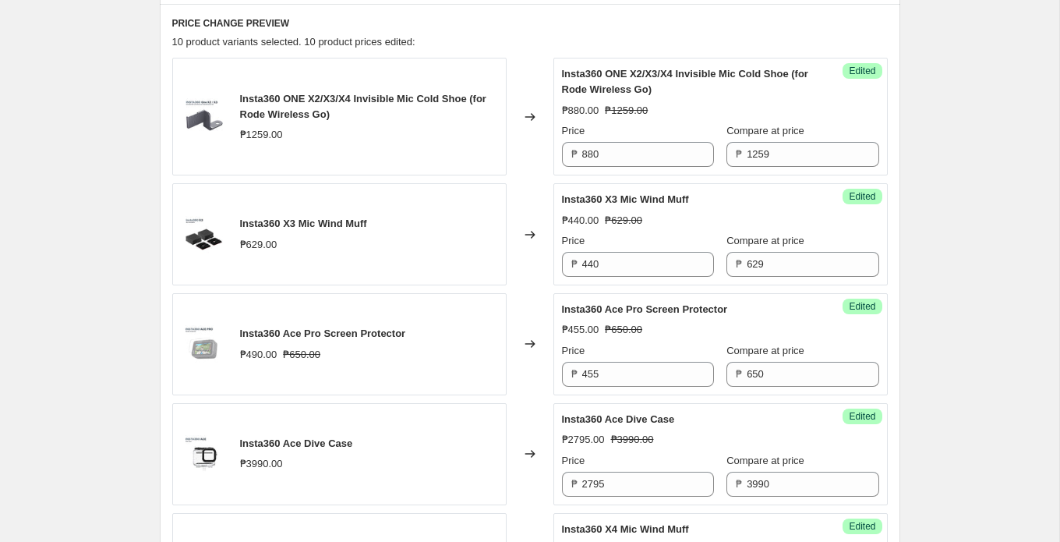
scroll to position [594, 0]
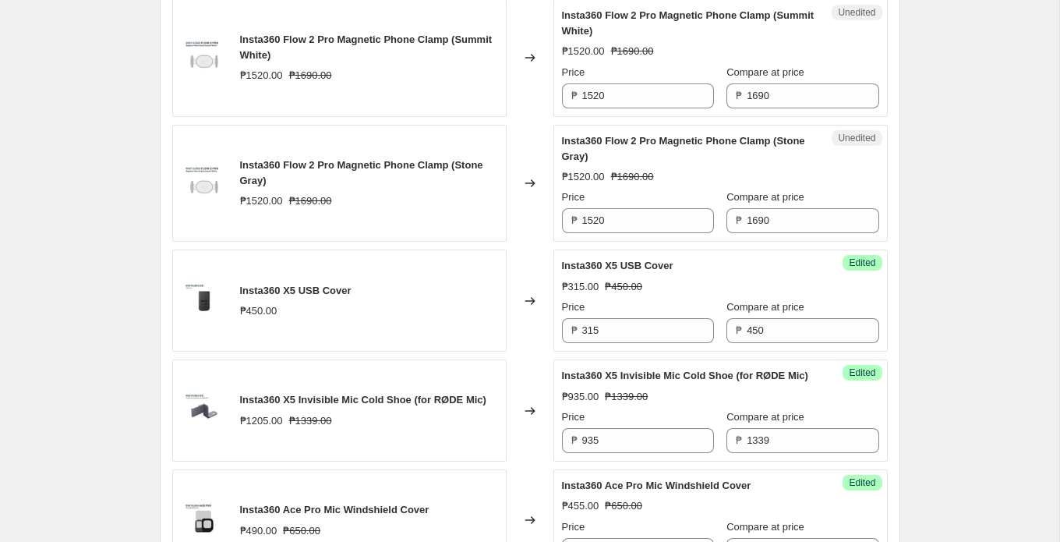
scroll to position [1441, 0]
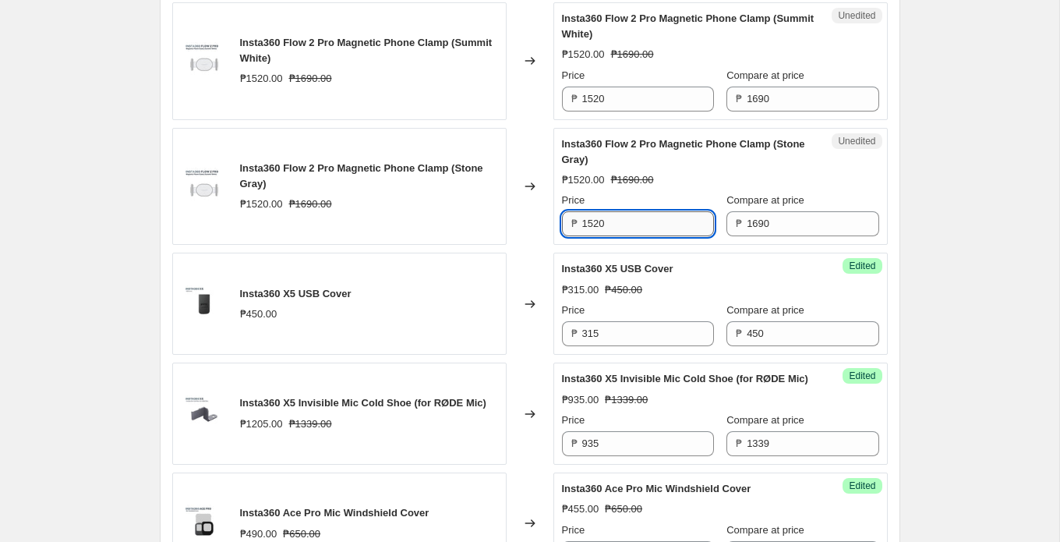
click at [628, 235] on input "1520" at bounding box center [648, 223] width 132 height 25
paste input ",185"
click at [526, 243] on div "Changed to" at bounding box center [530, 187] width 47 height 118
click at [648, 225] on input "1520" at bounding box center [648, 223] width 132 height 25
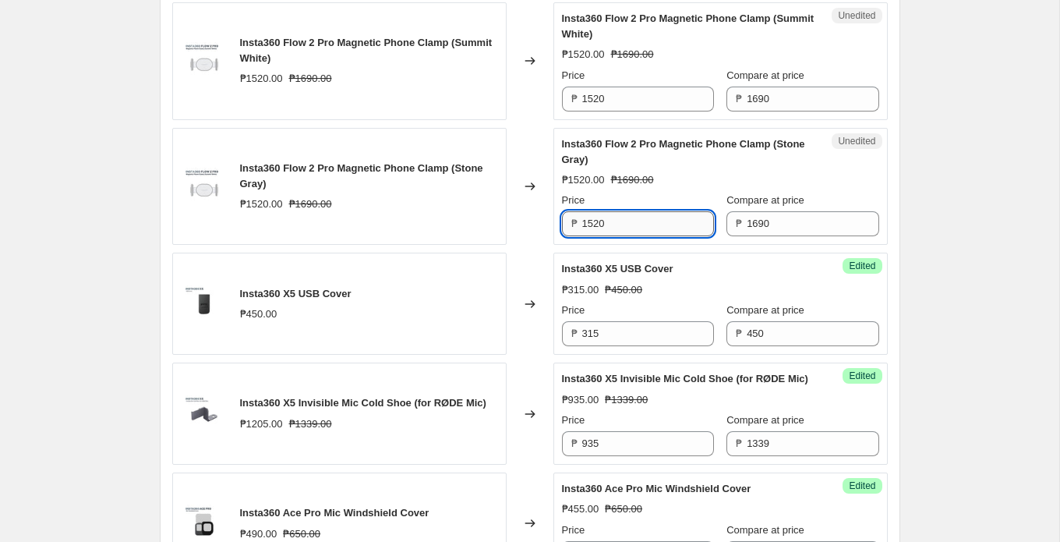
click at [648, 225] on input "1520" at bounding box center [648, 223] width 132 height 25
paste input ",185"
click at [589, 235] on input "1,185" at bounding box center [648, 223] width 132 height 25
type input "1185"
click at [631, 108] on input "1520" at bounding box center [648, 99] width 132 height 25
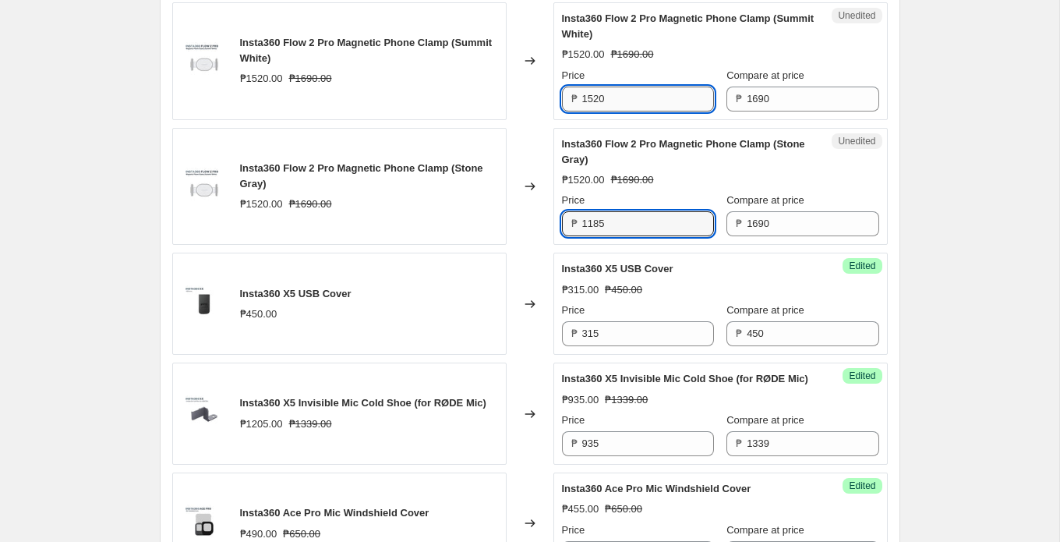
click at [631, 108] on input "1520" at bounding box center [648, 99] width 132 height 25
paste input "185"
type input "1185"
click at [543, 120] on div "Changed to" at bounding box center [530, 61] width 47 height 118
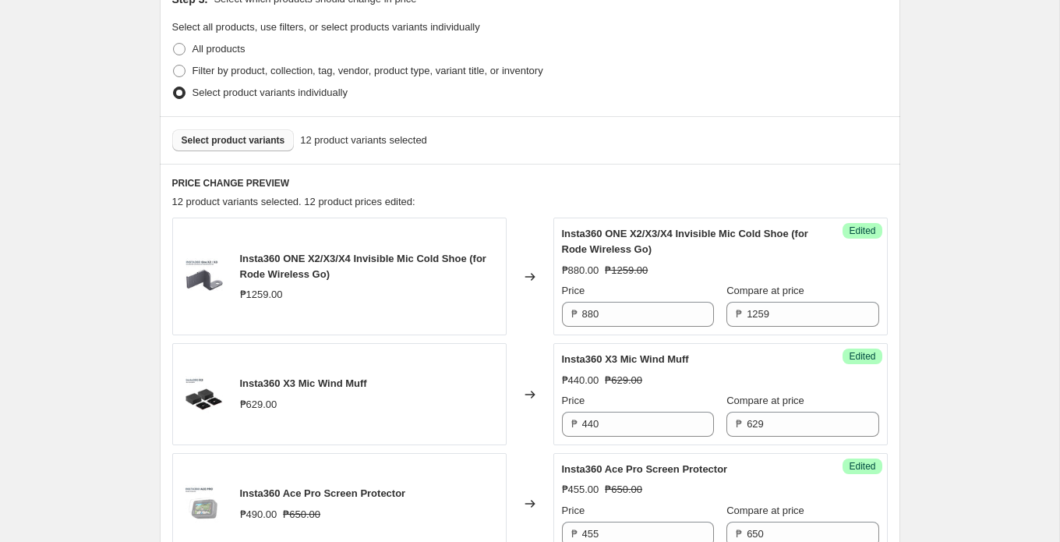
scroll to position [441, 0]
click at [273, 147] on span "Select product variants" at bounding box center [234, 141] width 104 height 12
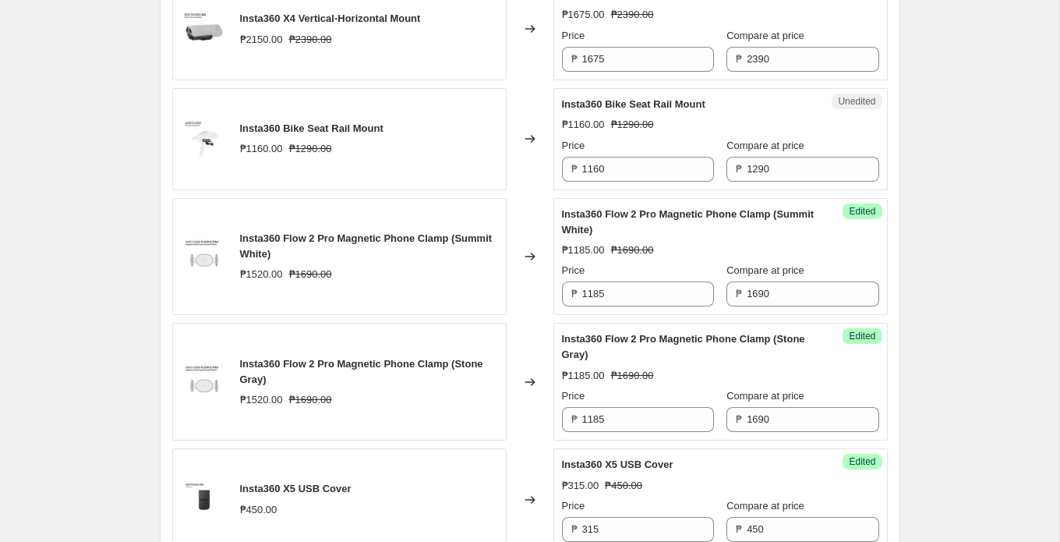
scroll to position [1354, 0]
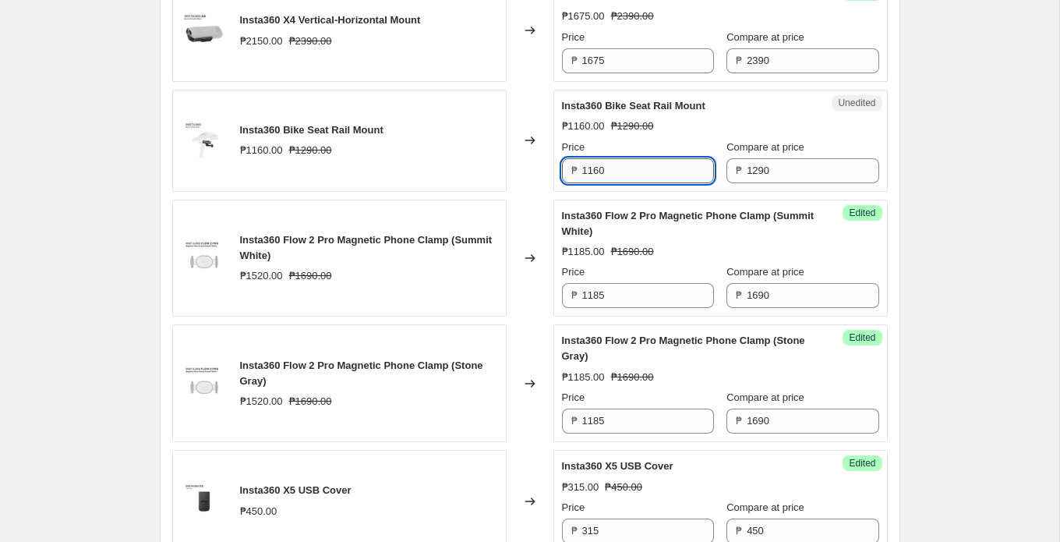
click at [631, 183] on input "1160" at bounding box center [648, 170] width 132 height 25
paste input "905"
type input "905"
click at [532, 189] on div "Changed to" at bounding box center [530, 141] width 47 height 102
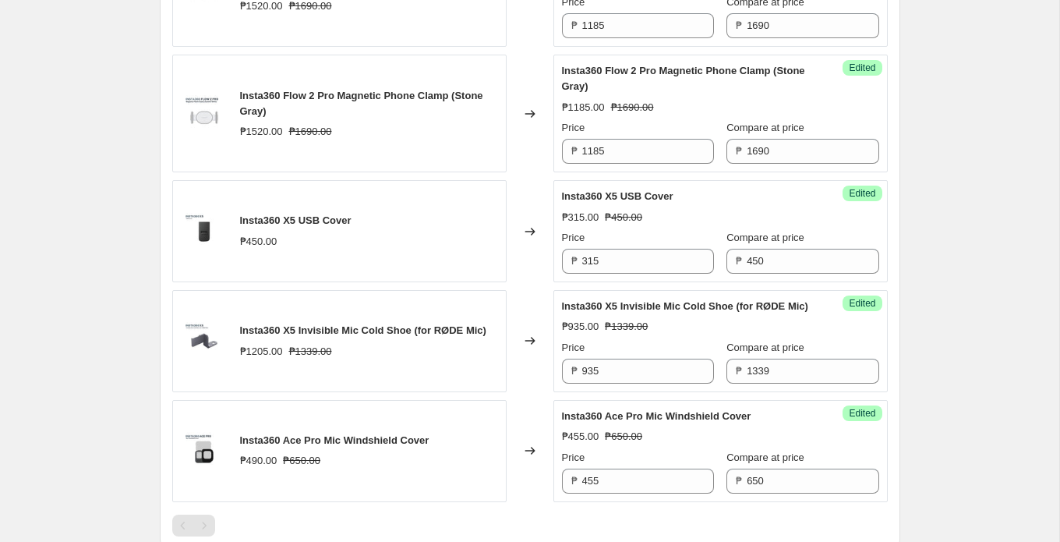
scroll to position [1895, 0]
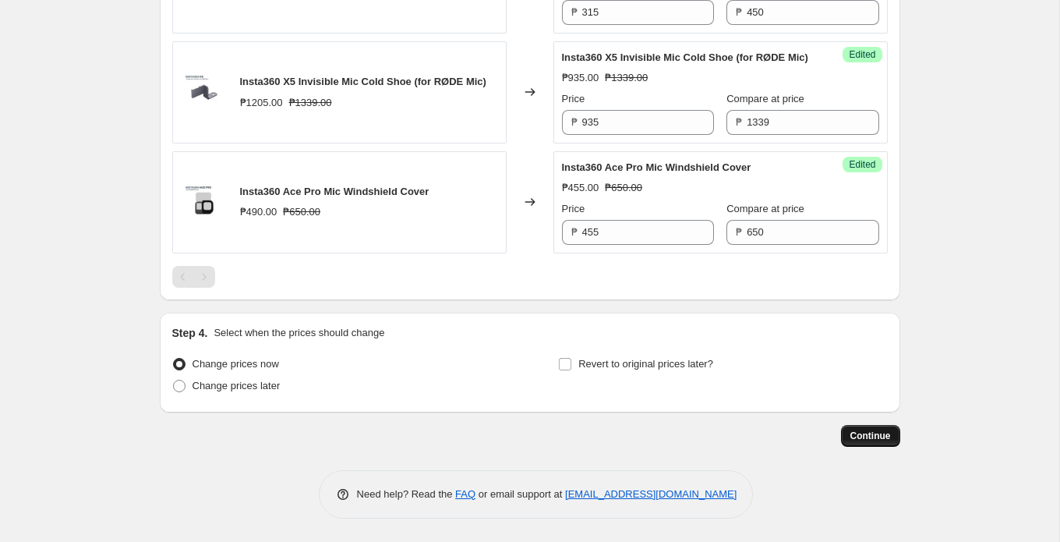
click at [866, 440] on span "Continue" at bounding box center [871, 436] width 41 height 12
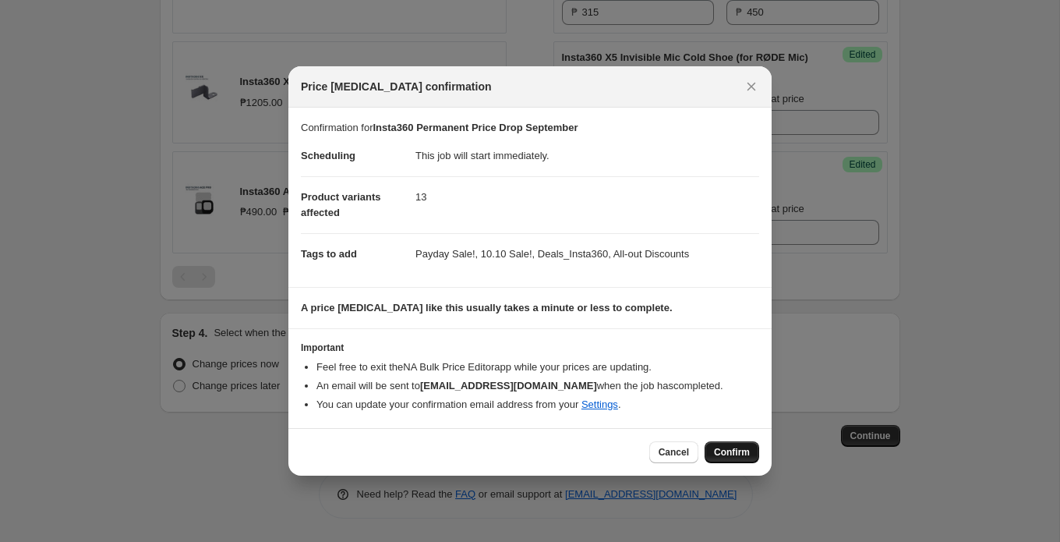
click at [720, 446] on span "Confirm" at bounding box center [732, 452] width 36 height 12
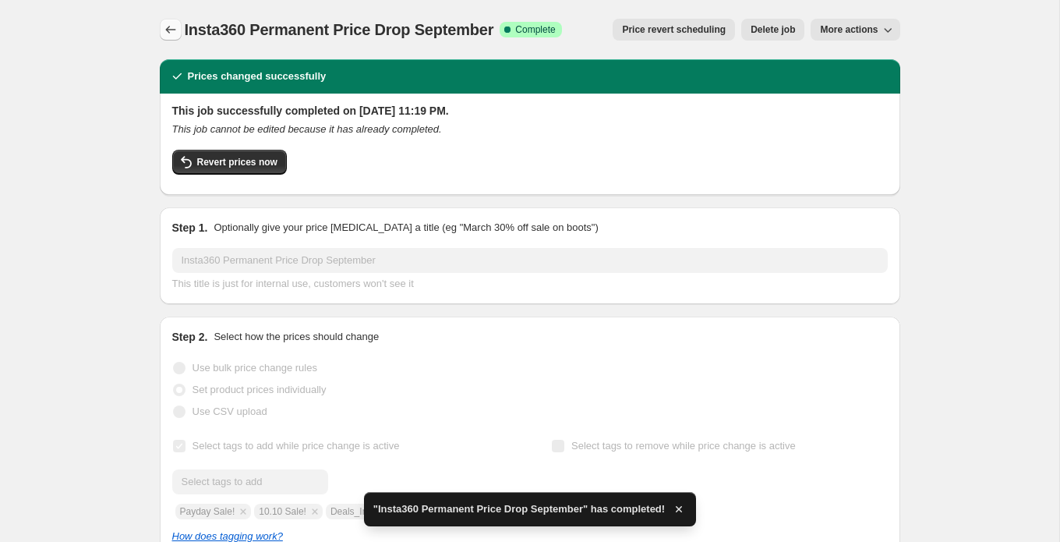
click at [166, 30] on icon "Price change jobs" at bounding box center [170, 30] width 10 height 8
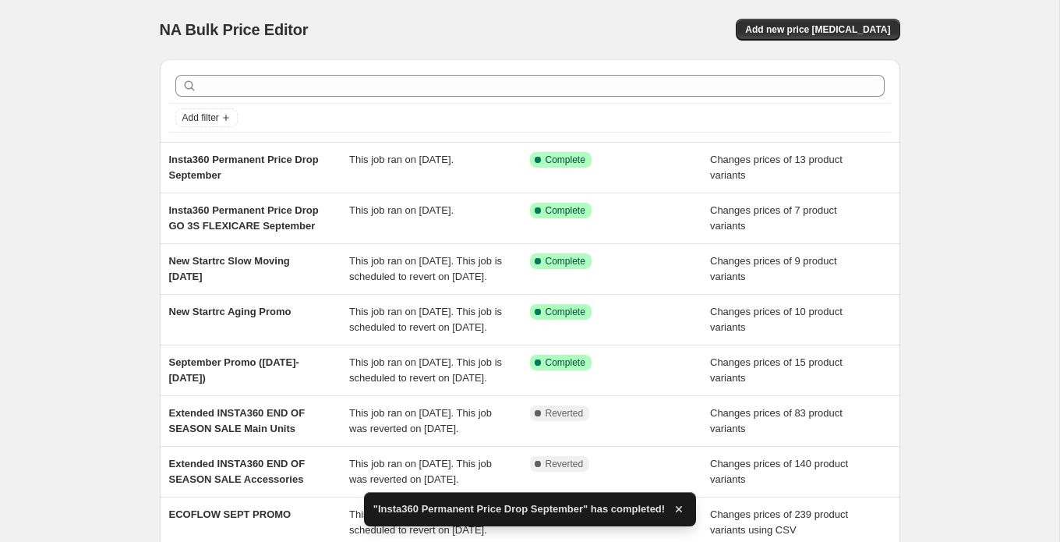
click at [80, 159] on div "NA Bulk Price Editor. This page is ready NA Bulk Price Editor Add new price [ME…" at bounding box center [529, 401] width 1059 height 803
